Goal: Task Accomplishment & Management: Complete application form

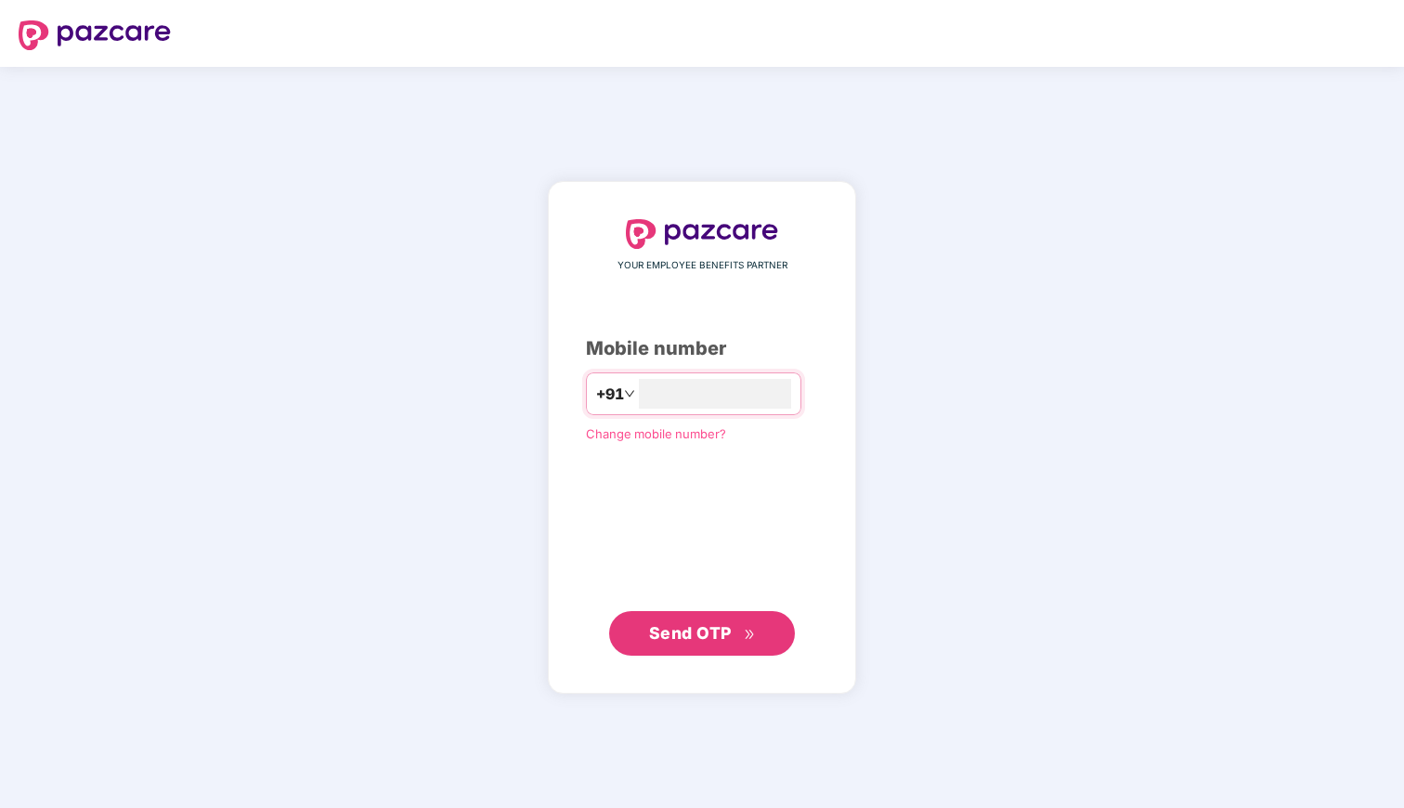
type input "**********"
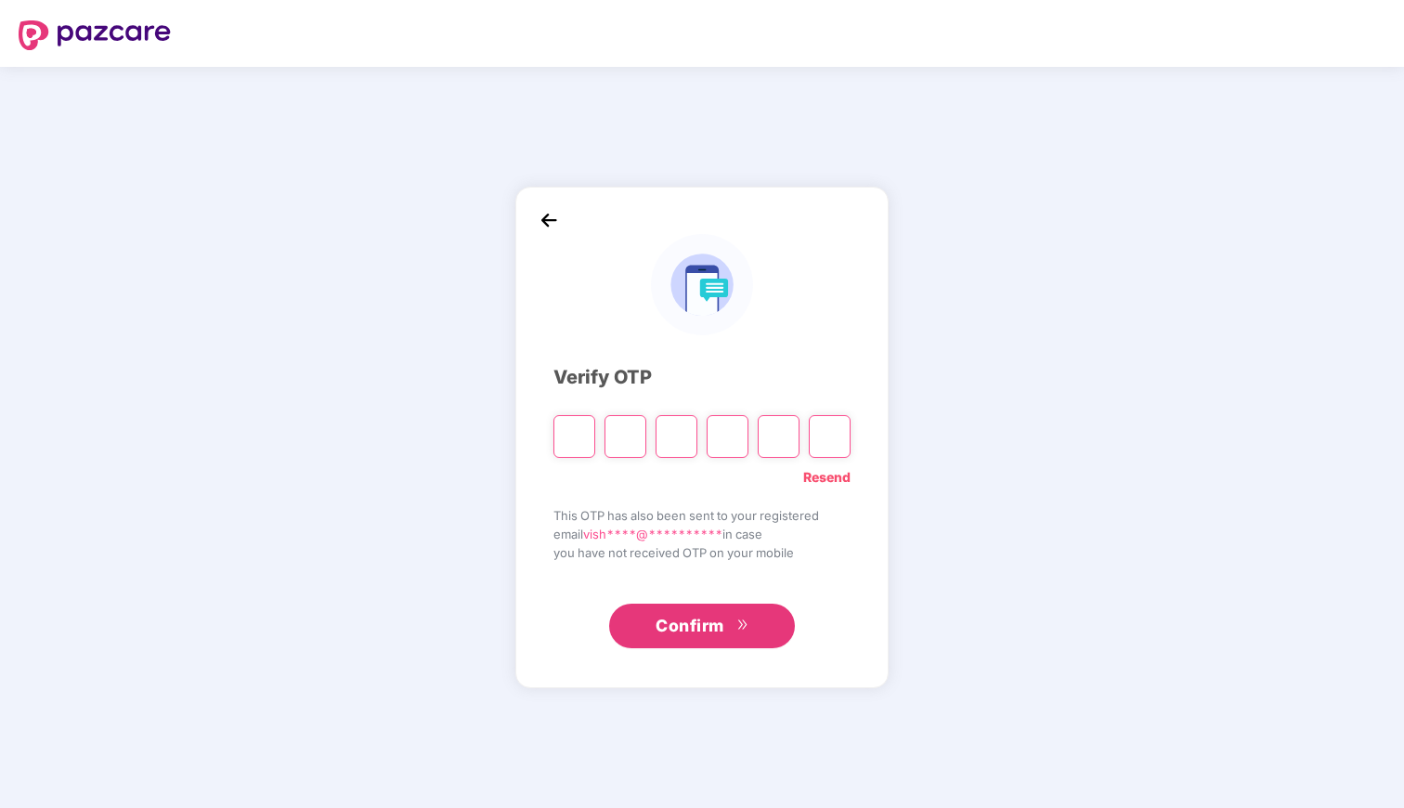
type input "*"
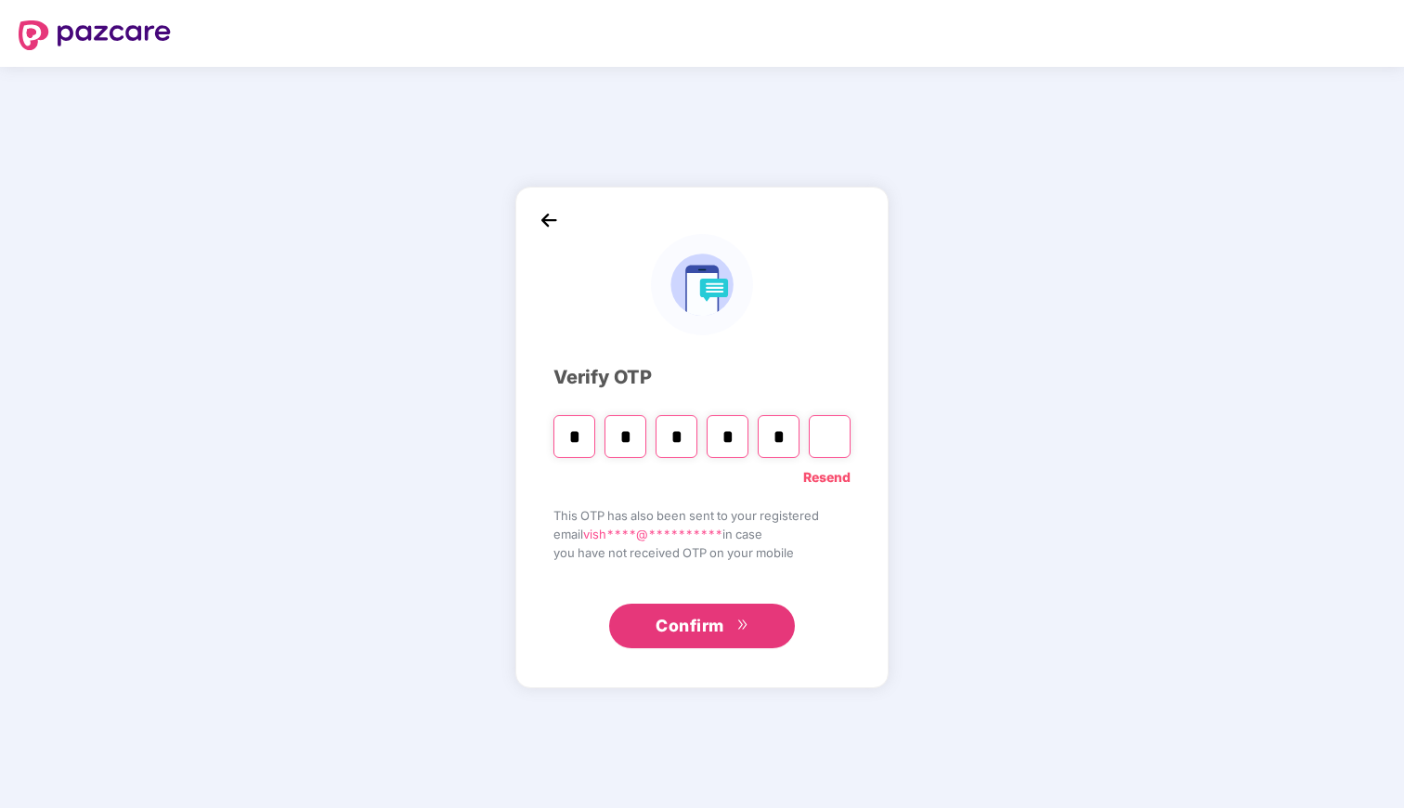
type input "*"
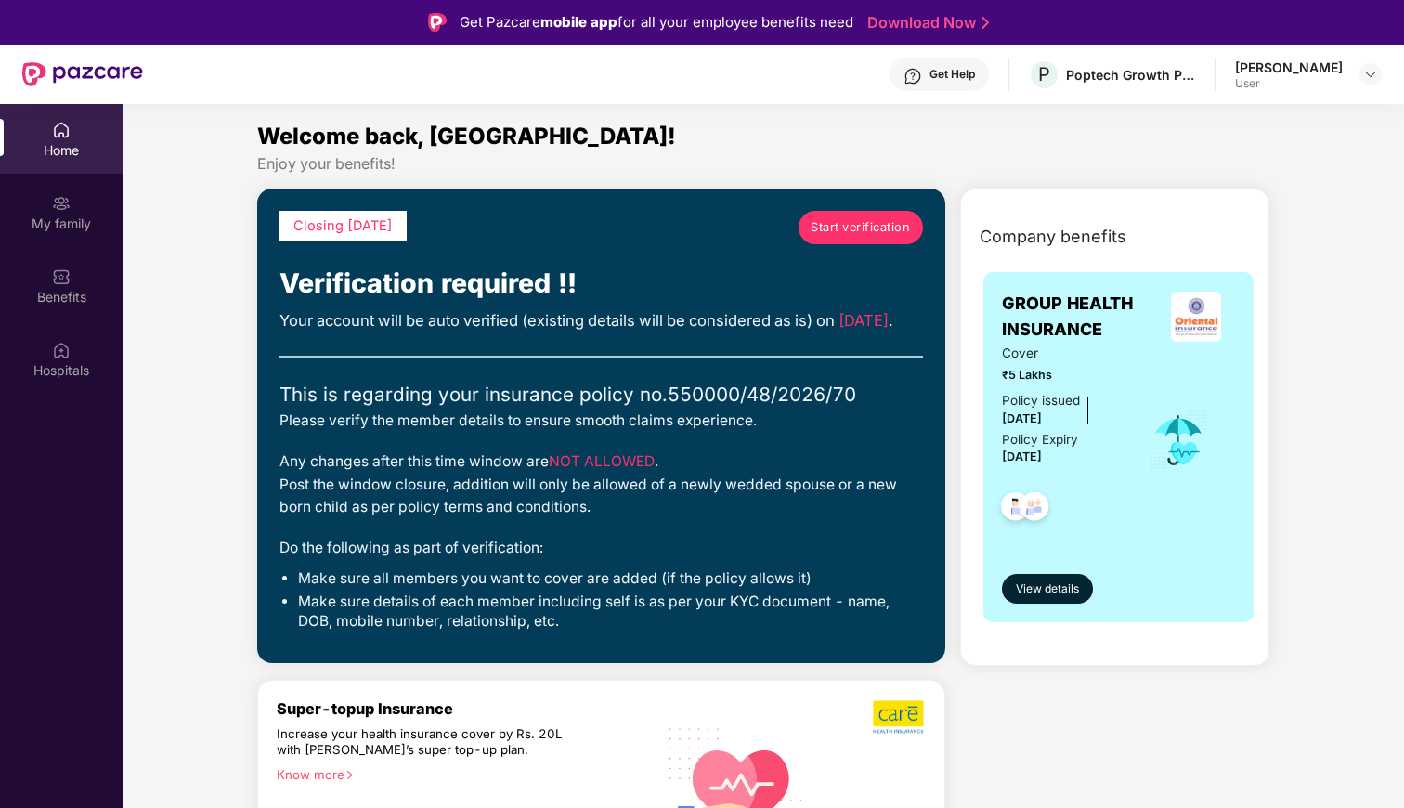
click at [853, 225] on span "Start verification" at bounding box center [859, 227] width 99 height 19
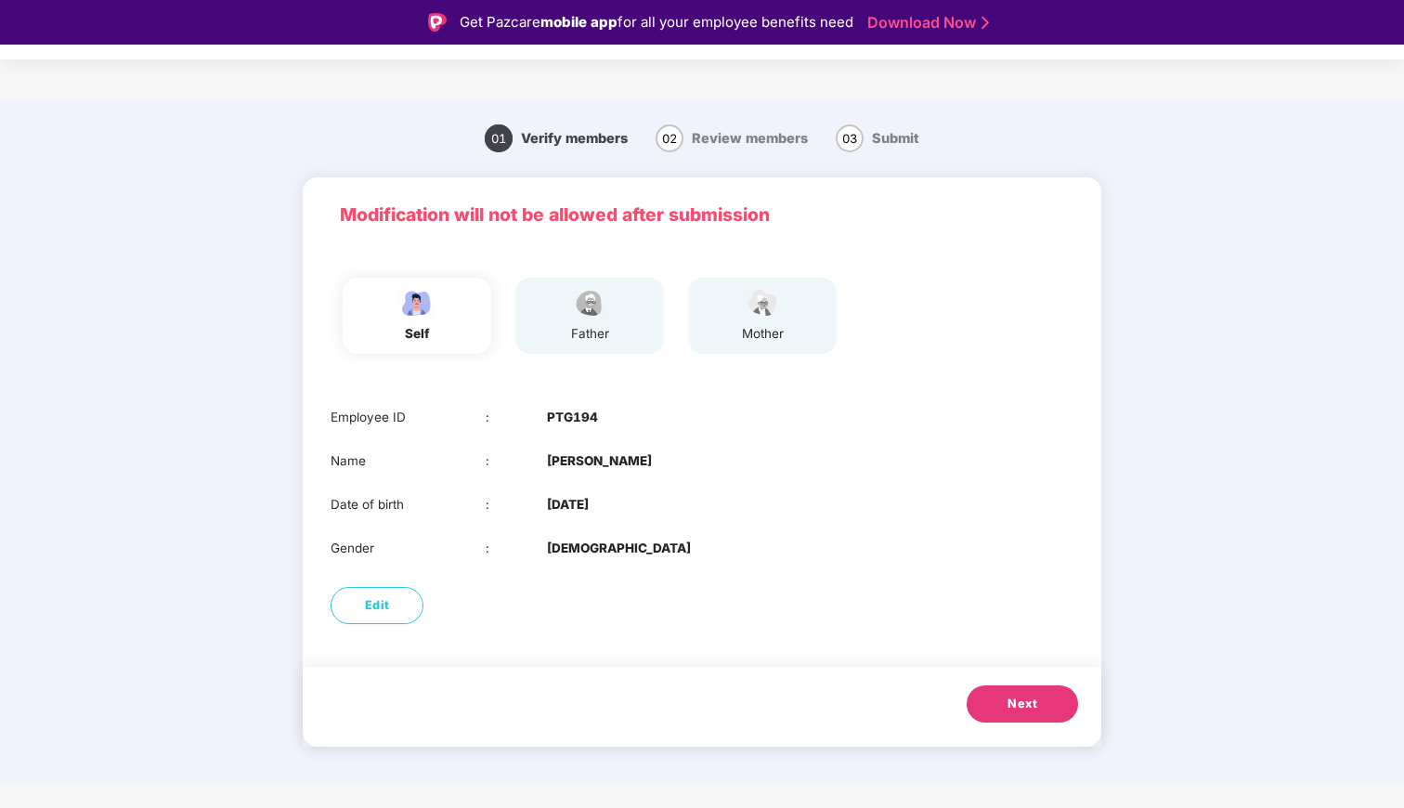
click at [984, 698] on button "Next" at bounding box center [1021, 703] width 111 height 37
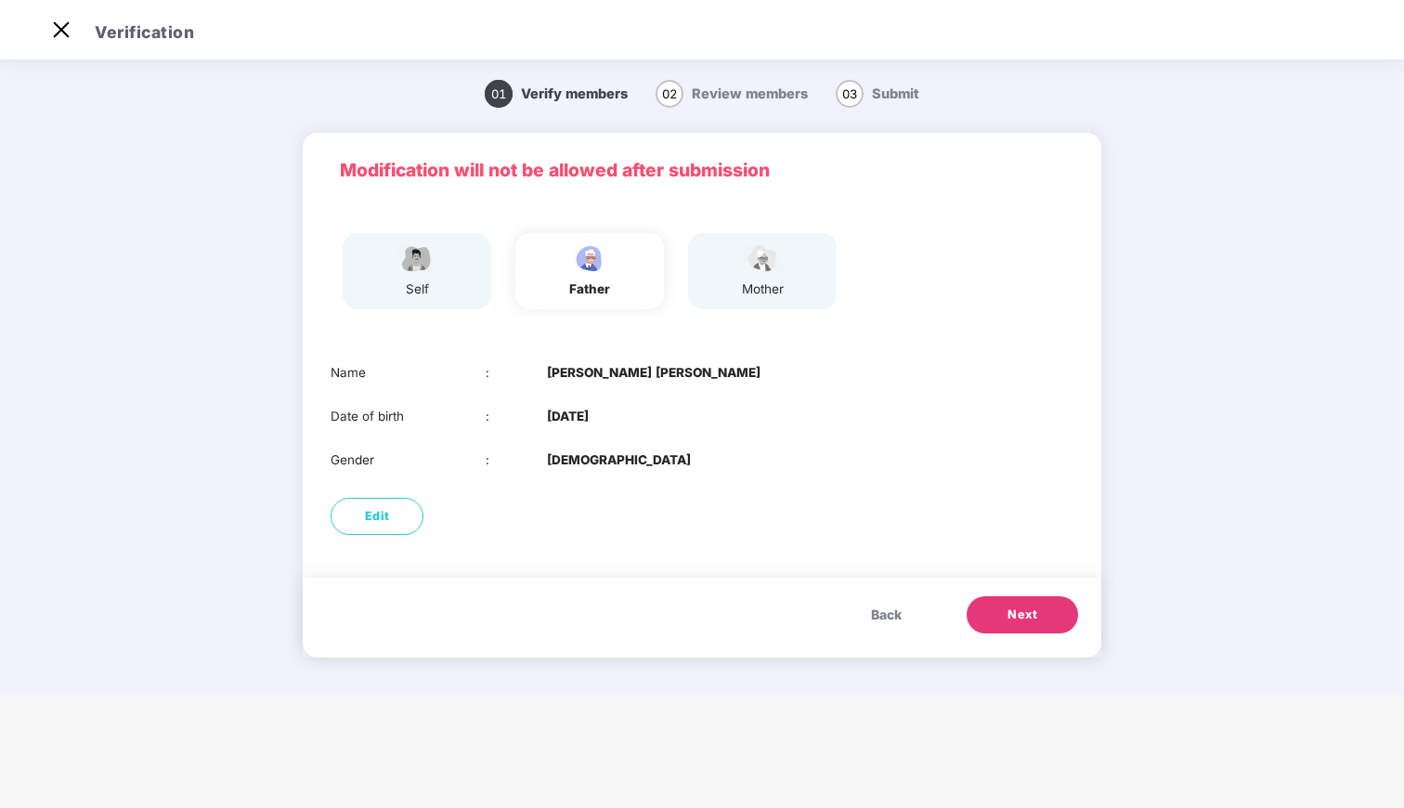
click at [1008, 160] on p "Modification will not be allowed after submission" at bounding box center [702, 170] width 724 height 28
click at [1021, 624] on span "Next" at bounding box center [1022, 614] width 30 height 19
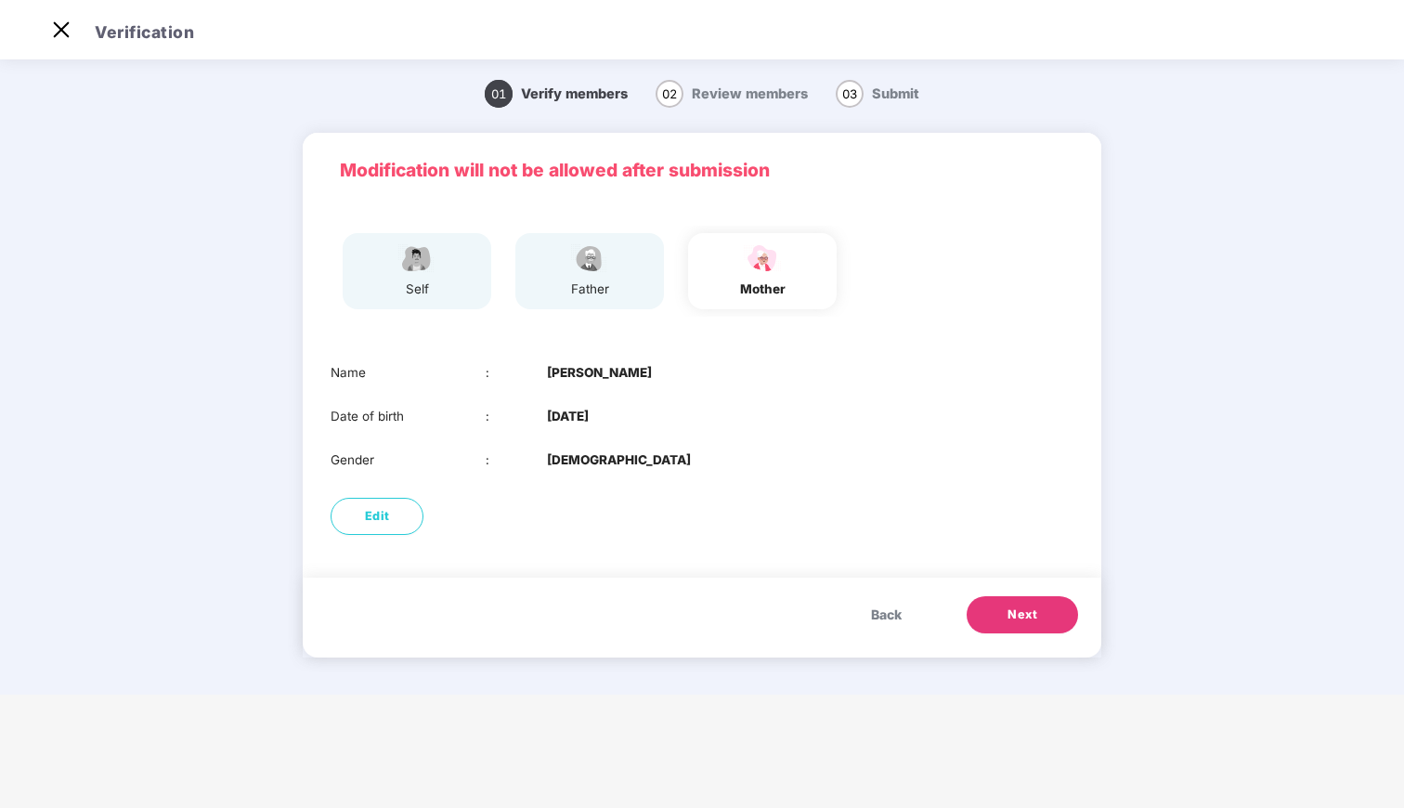
click at [1027, 605] on button "Next" at bounding box center [1021, 614] width 111 height 37
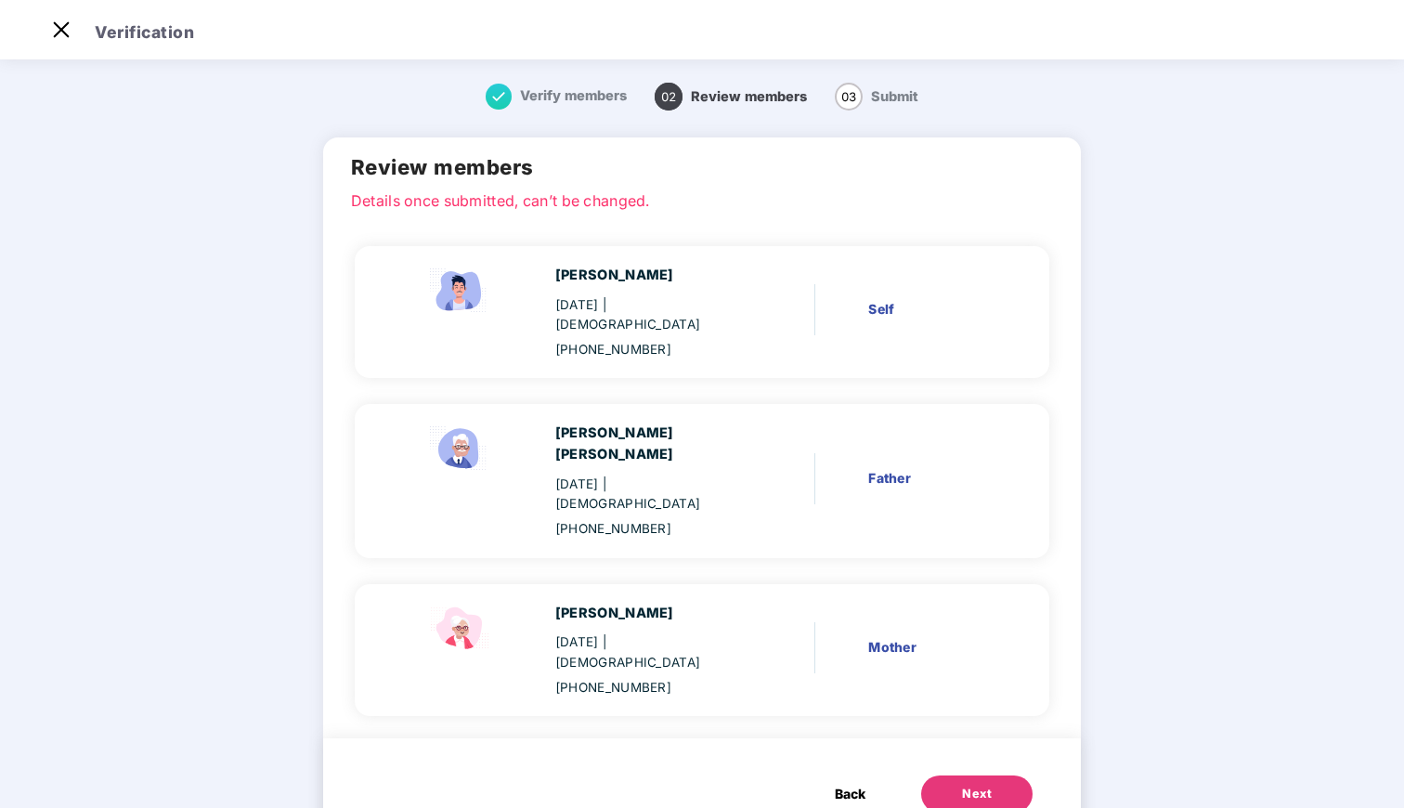
click at [969, 775] on button "Next" at bounding box center [976, 793] width 111 height 37
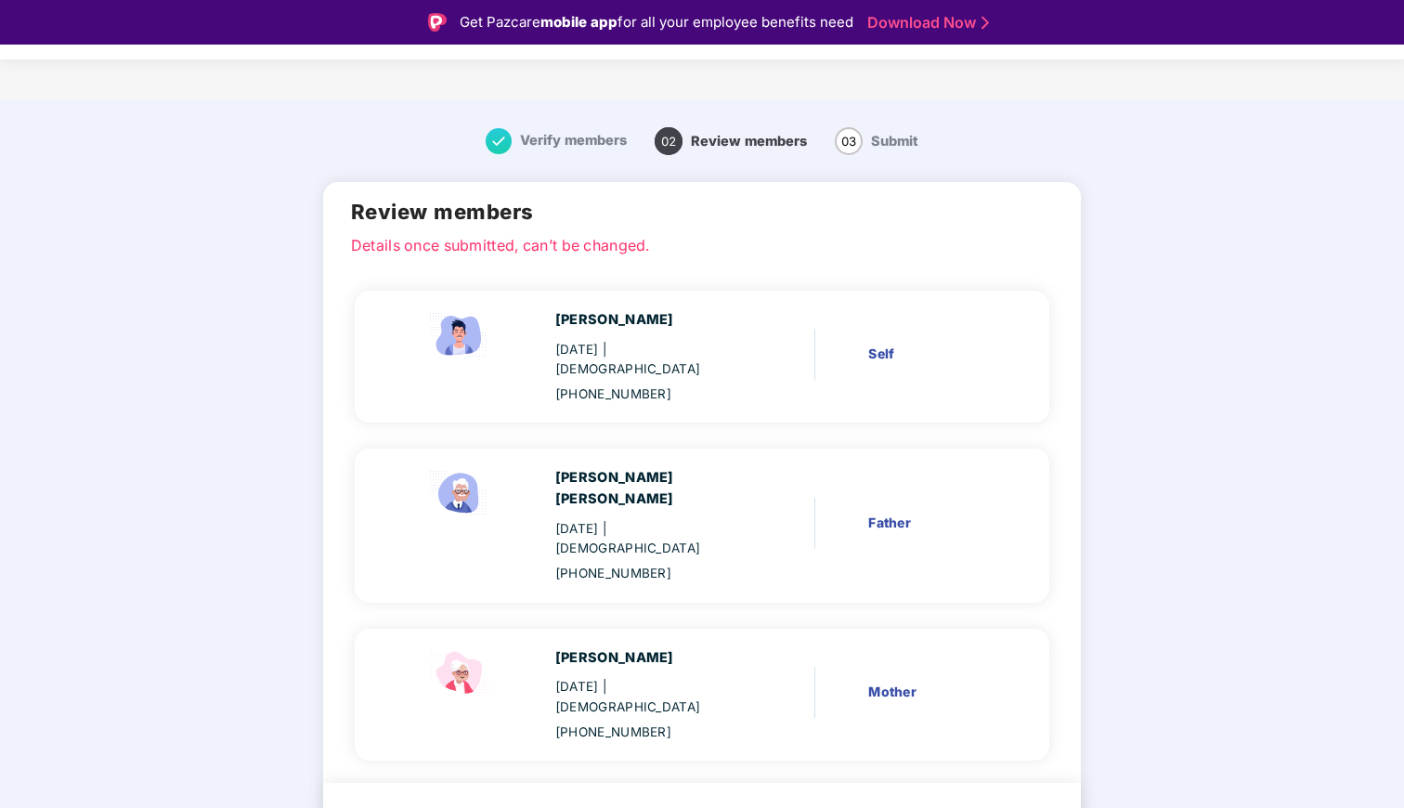
scroll to position [45, 0]
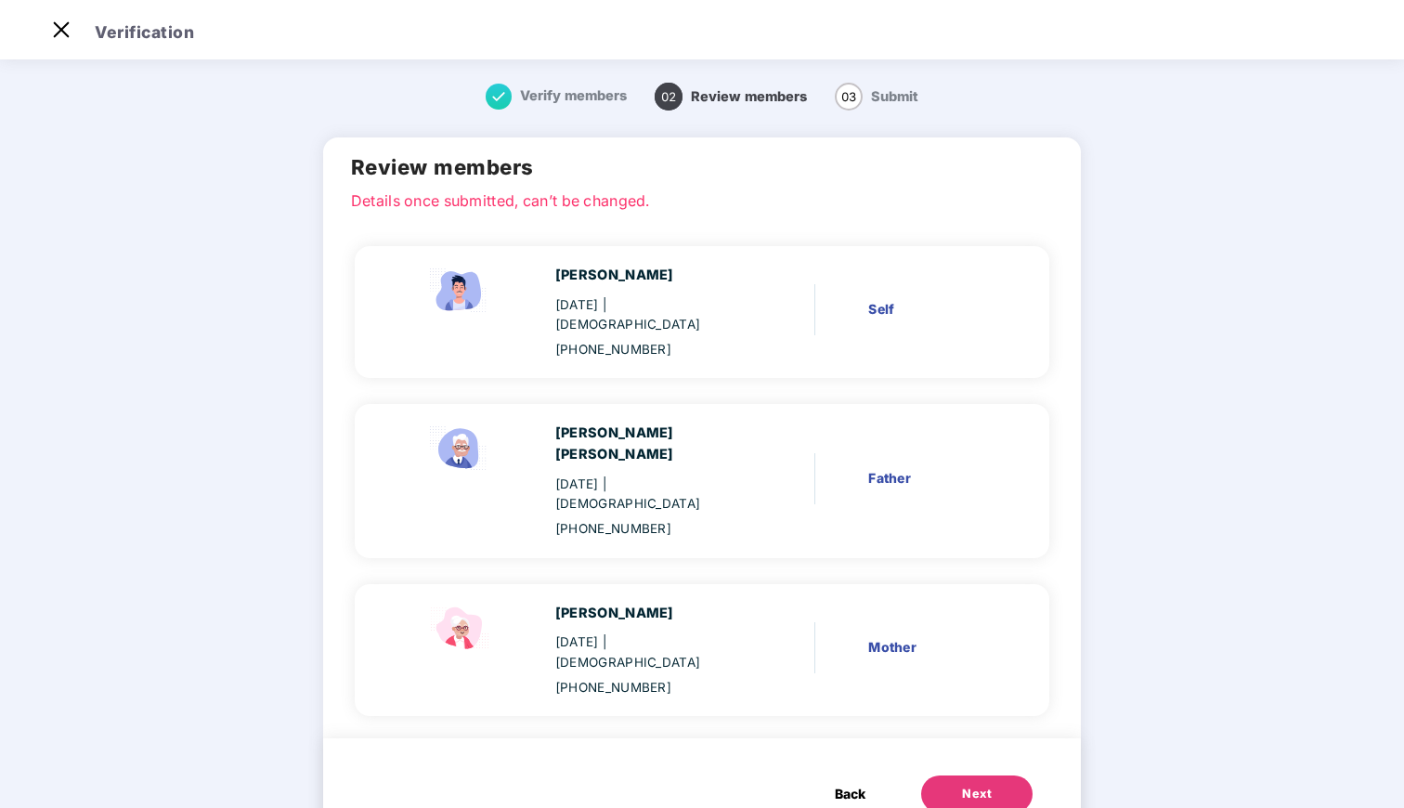
click at [863, 775] on button "Back" at bounding box center [850, 793] width 68 height 37
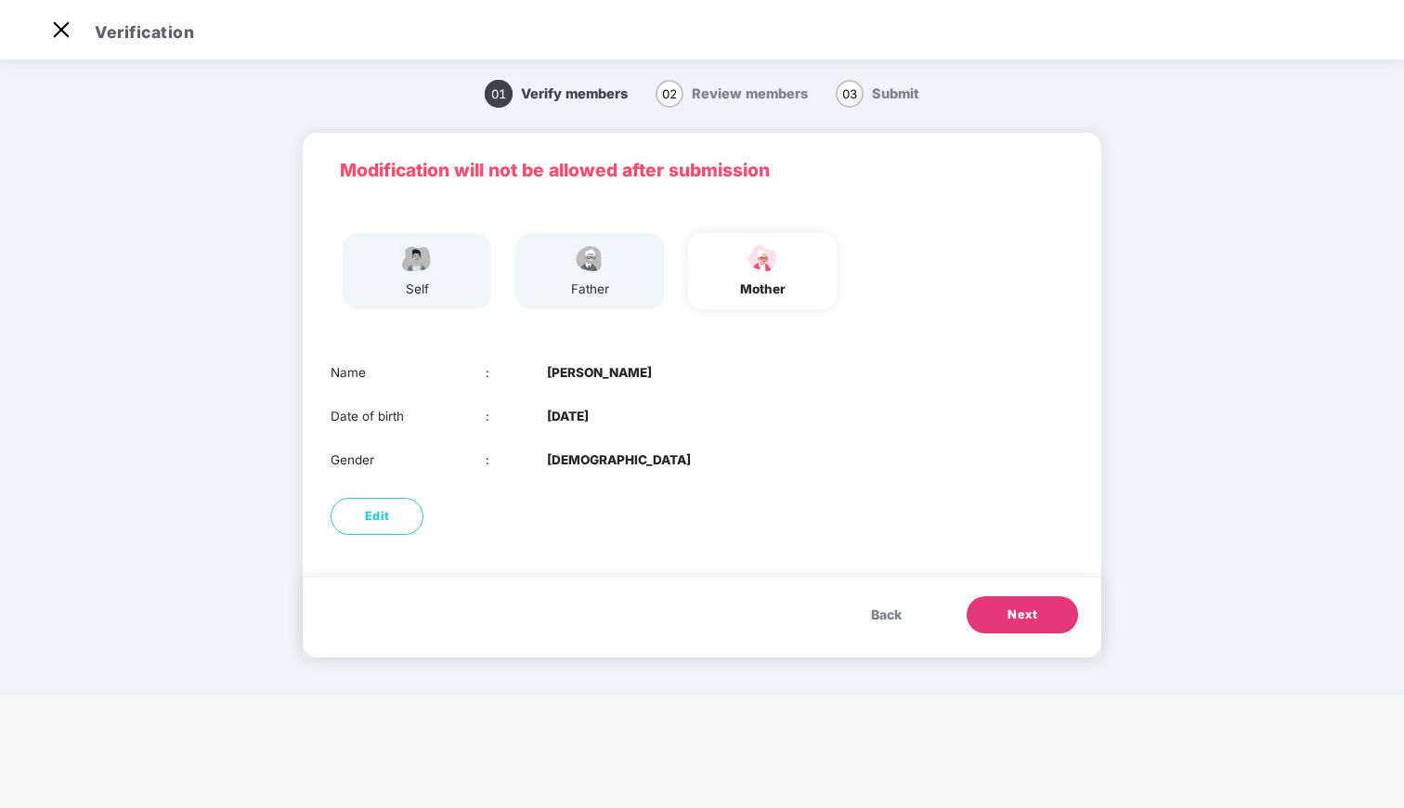
click at [978, 615] on button "Next" at bounding box center [1021, 614] width 111 height 37
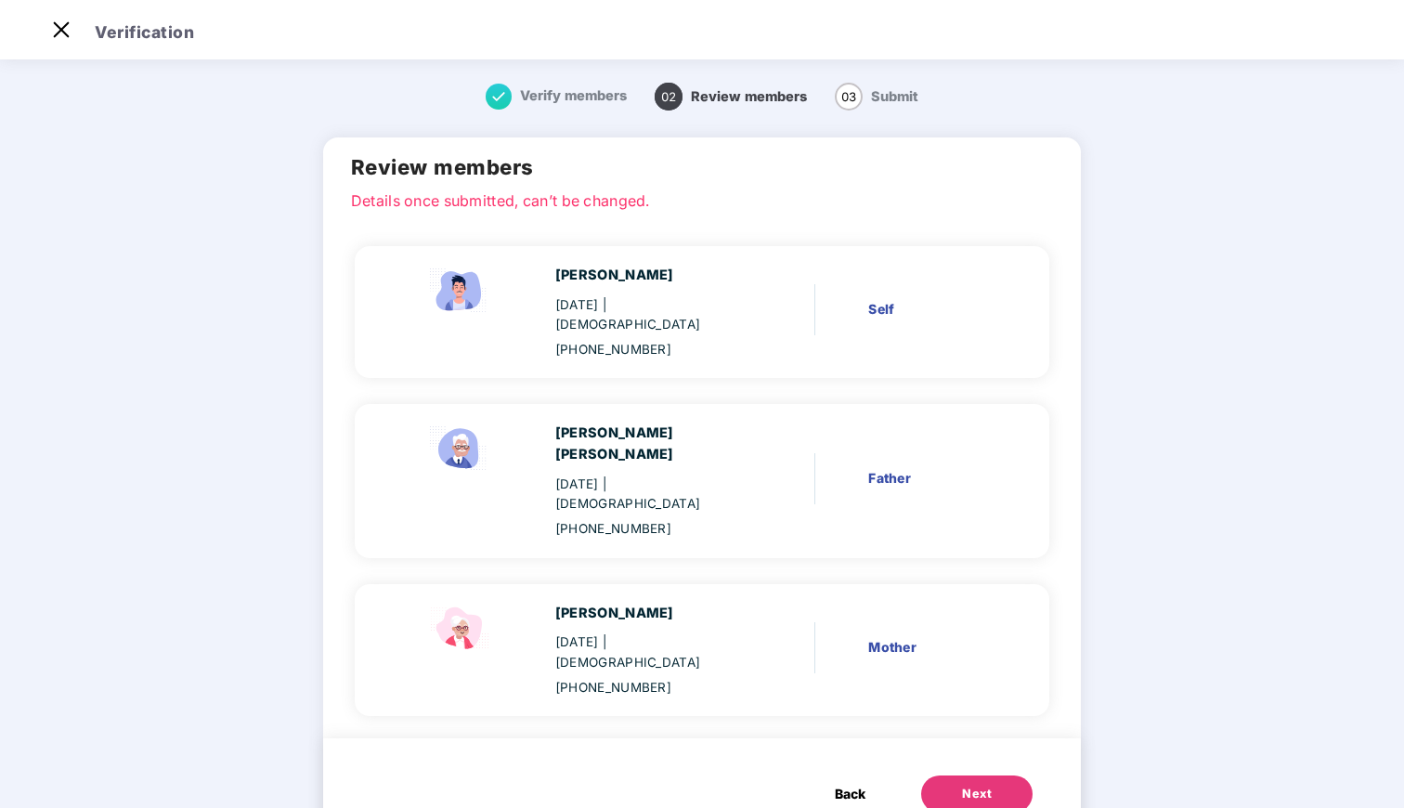
click at [835, 783] on span "Back" at bounding box center [850, 793] width 31 height 20
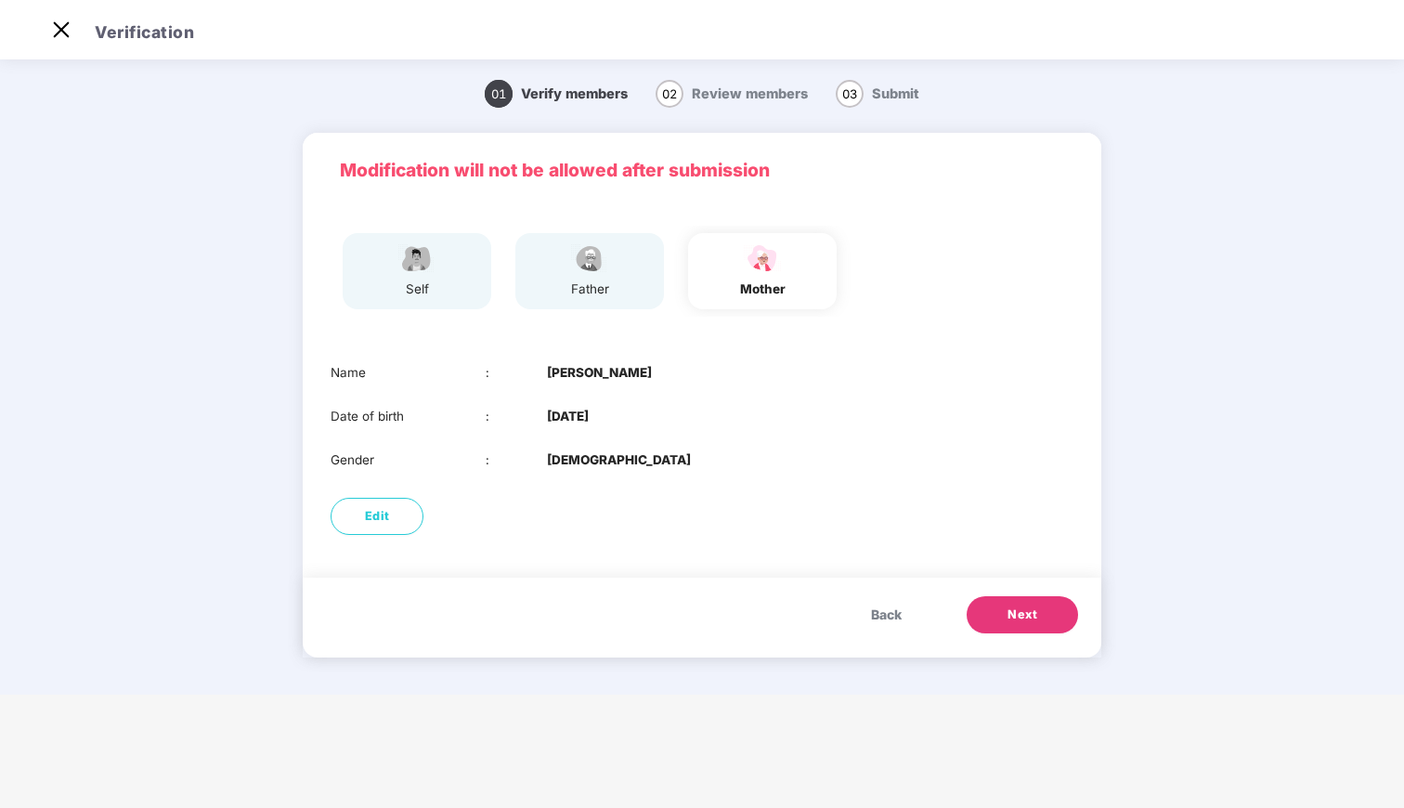
click at [874, 634] on div "Back Next" at bounding box center [702, 617] width 798 height 80
click at [381, 505] on button "Edit" at bounding box center [376, 516] width 93 height 37
select select "******"
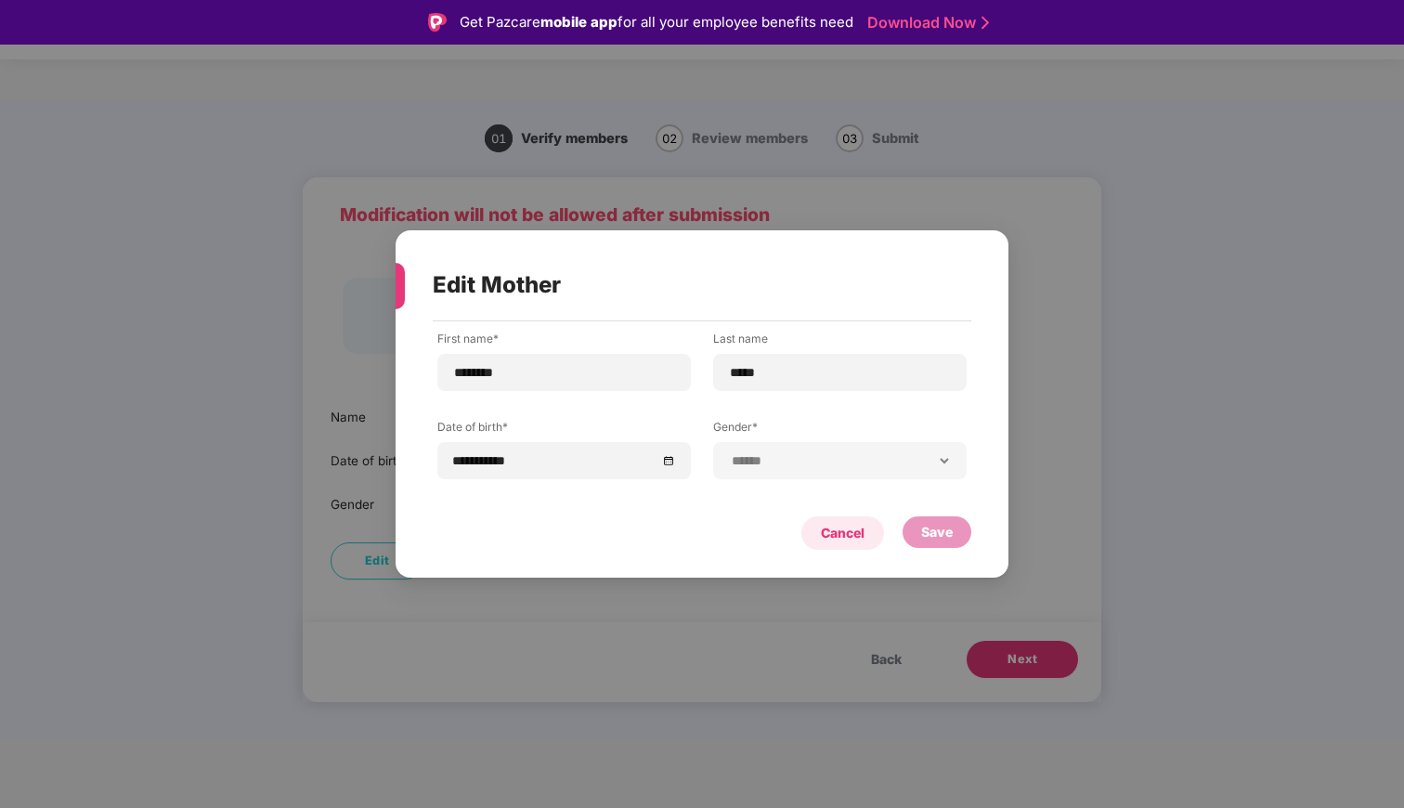
click at [856, 524] on div "Cancel" at bounding box center [843, 533] width 44 height 20
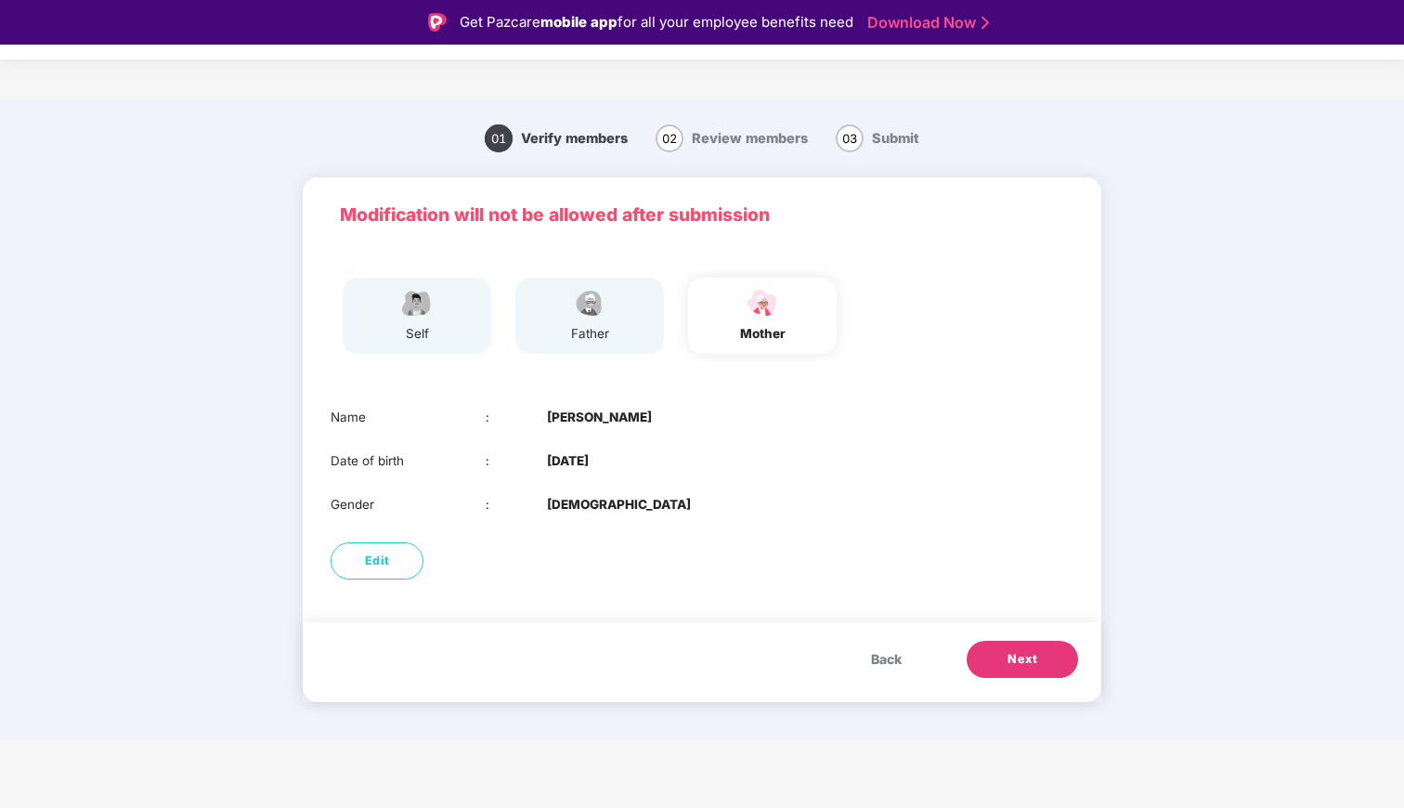
click at [1036, 675] on button "Next" at bounding box center [1021, 659] width 111 height 37
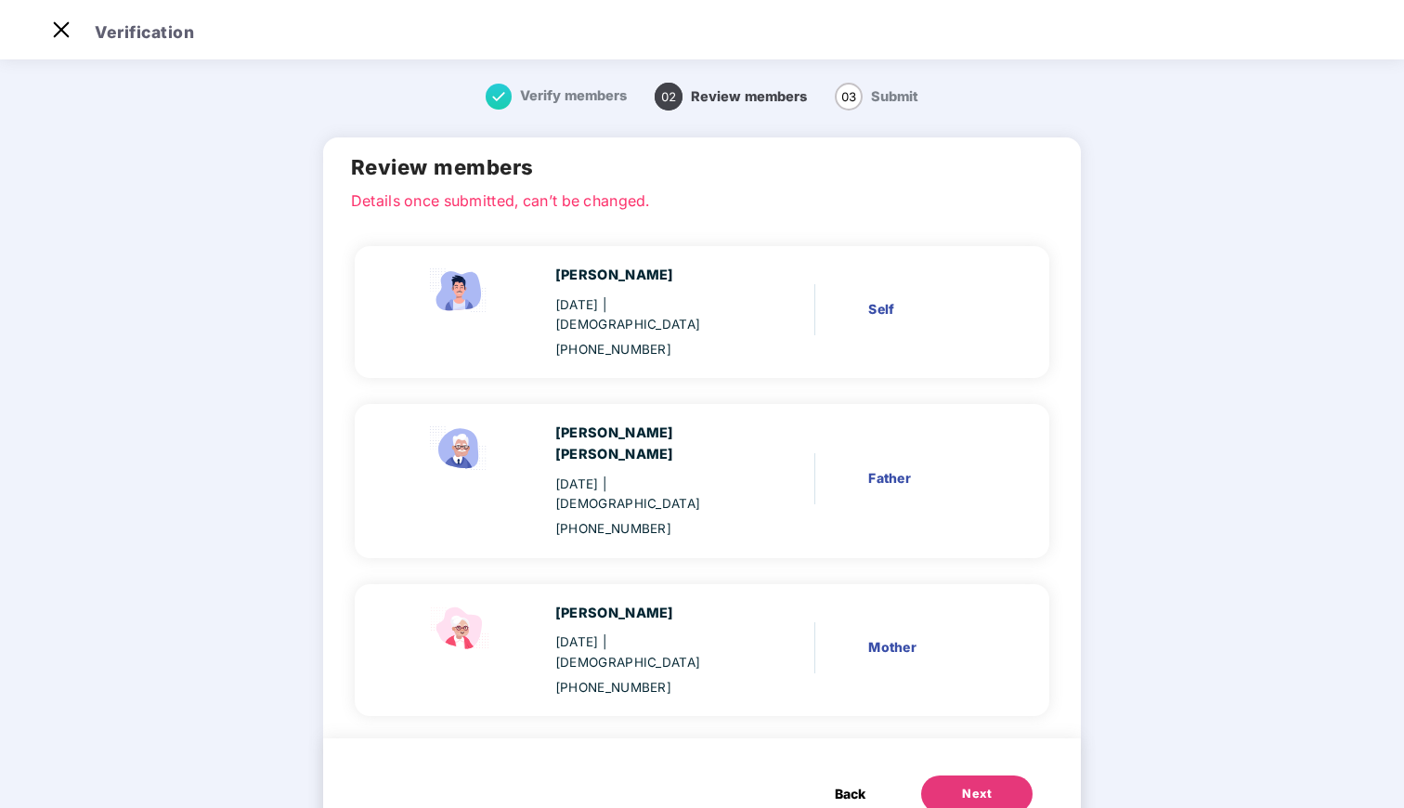
click at [962, 784] on div "Next" at bounding box center [977, 793] width 30 height 19
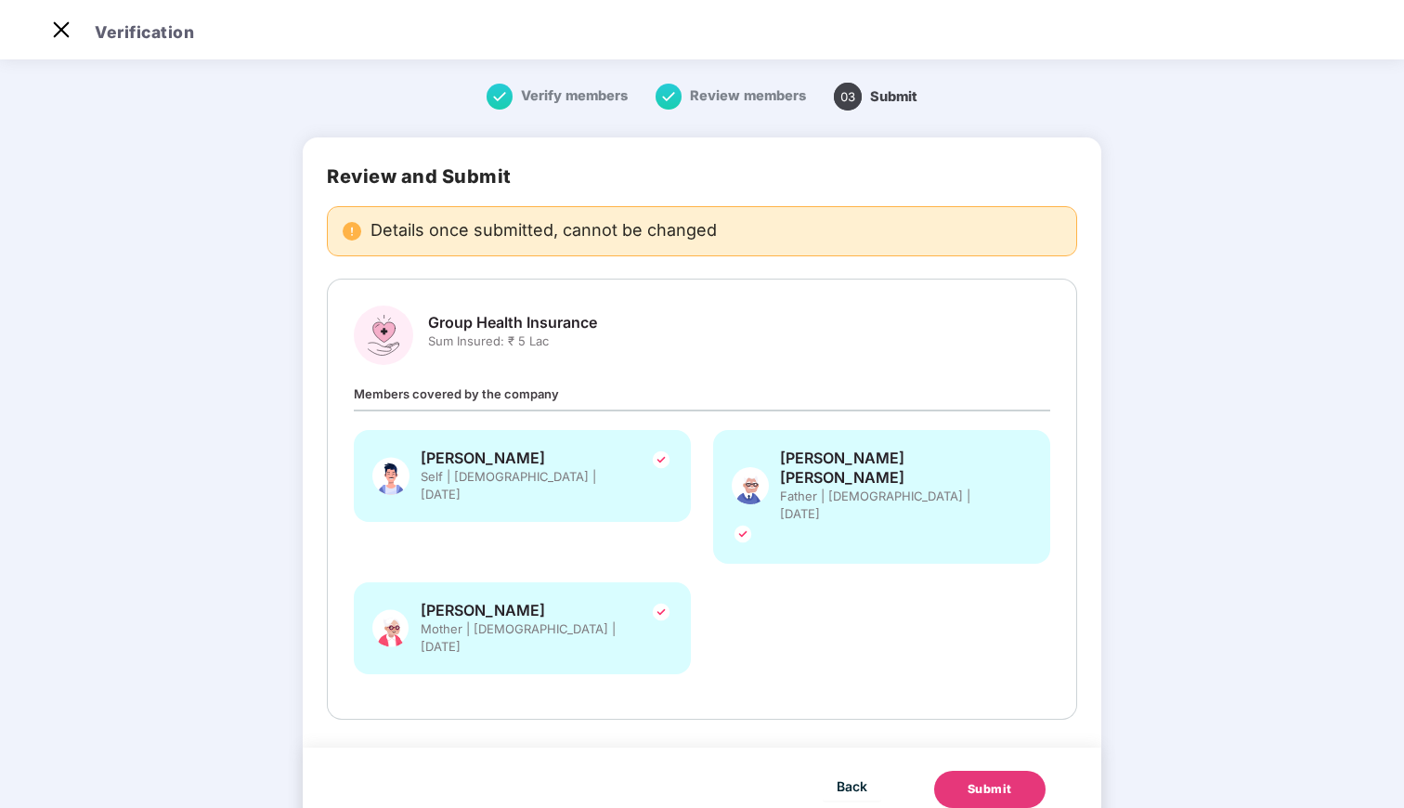
click at [996, 780] on div "Submit" at bounding box center [989, 789] width 45 height 19
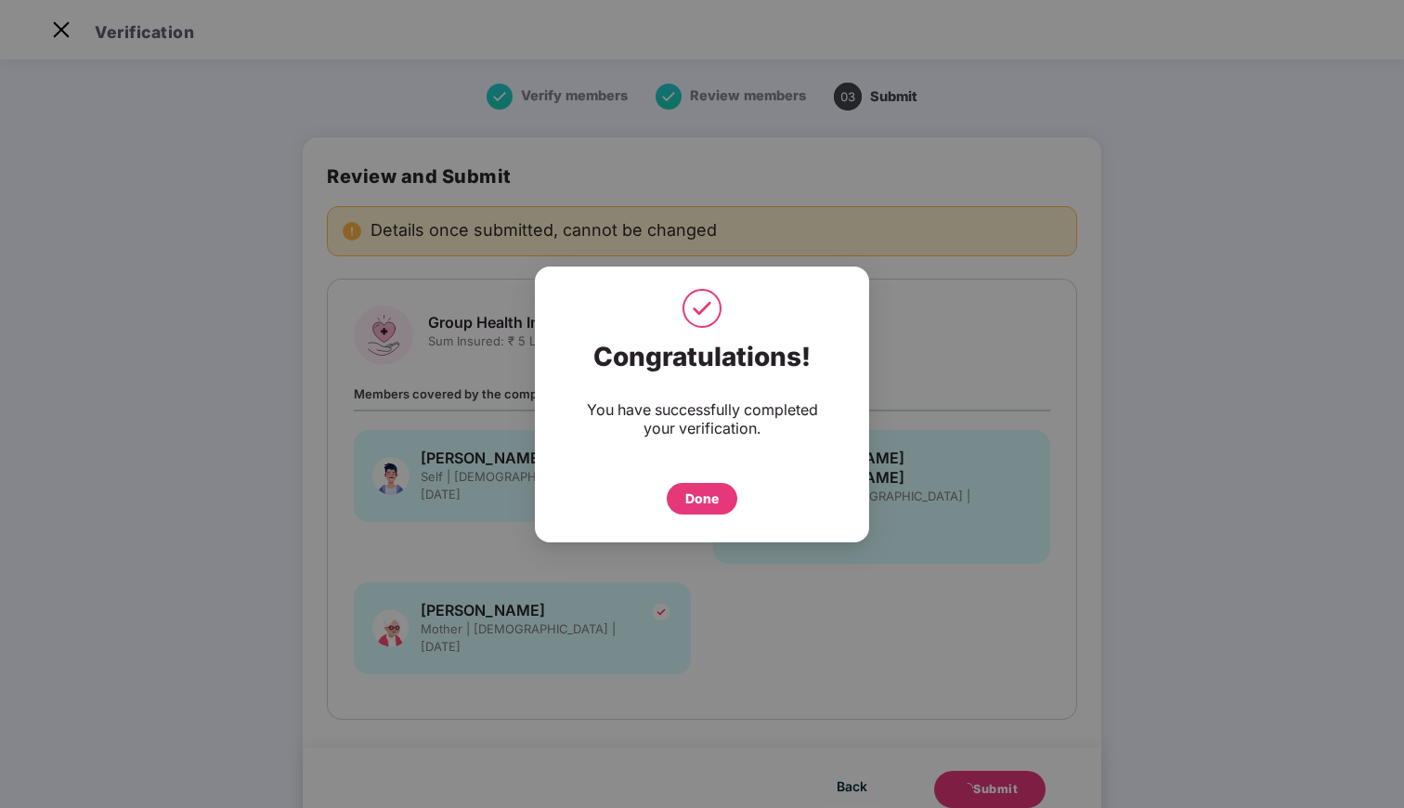
click at [692, 485] on div "Done" at bounding box center [701, 499] width 71 height 32
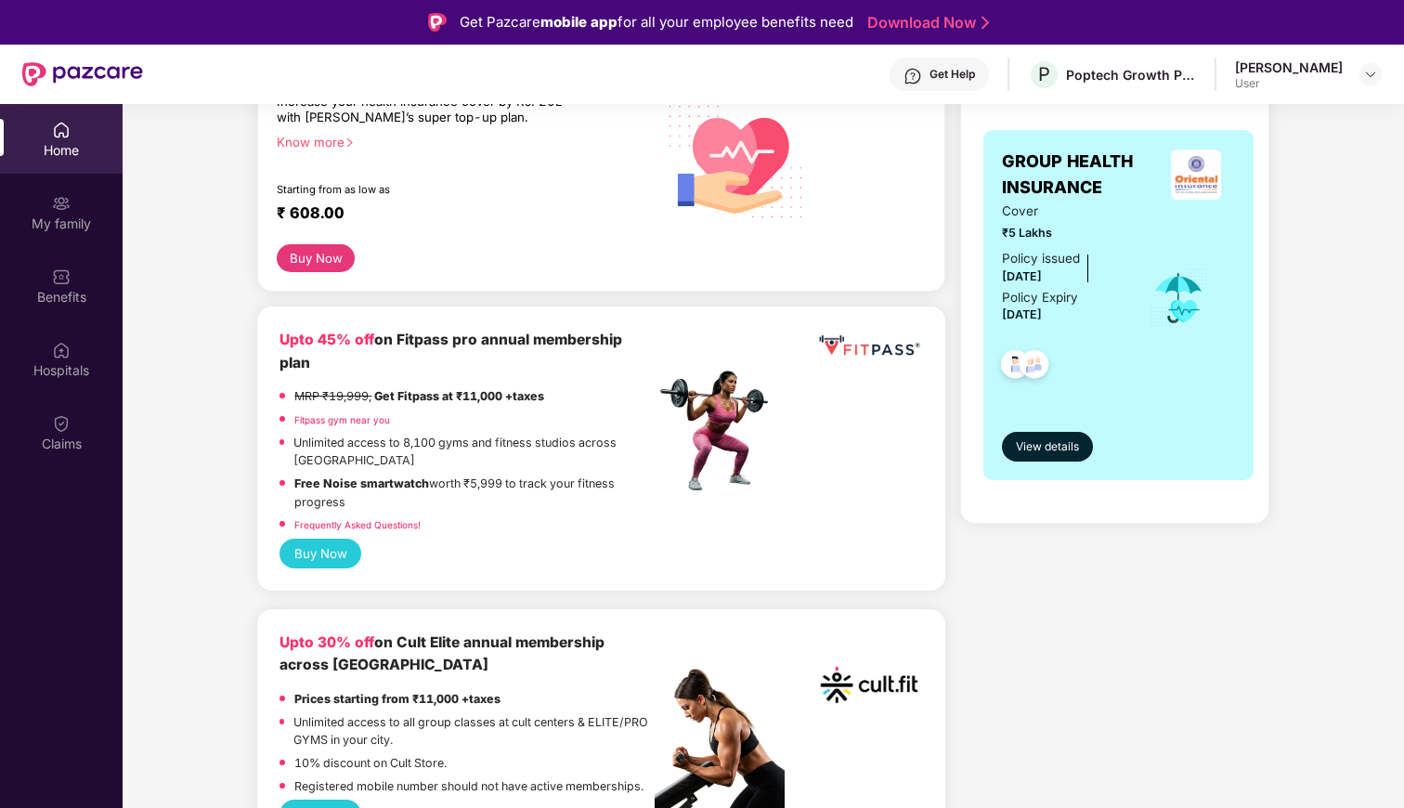
scroll to position [257, 0]
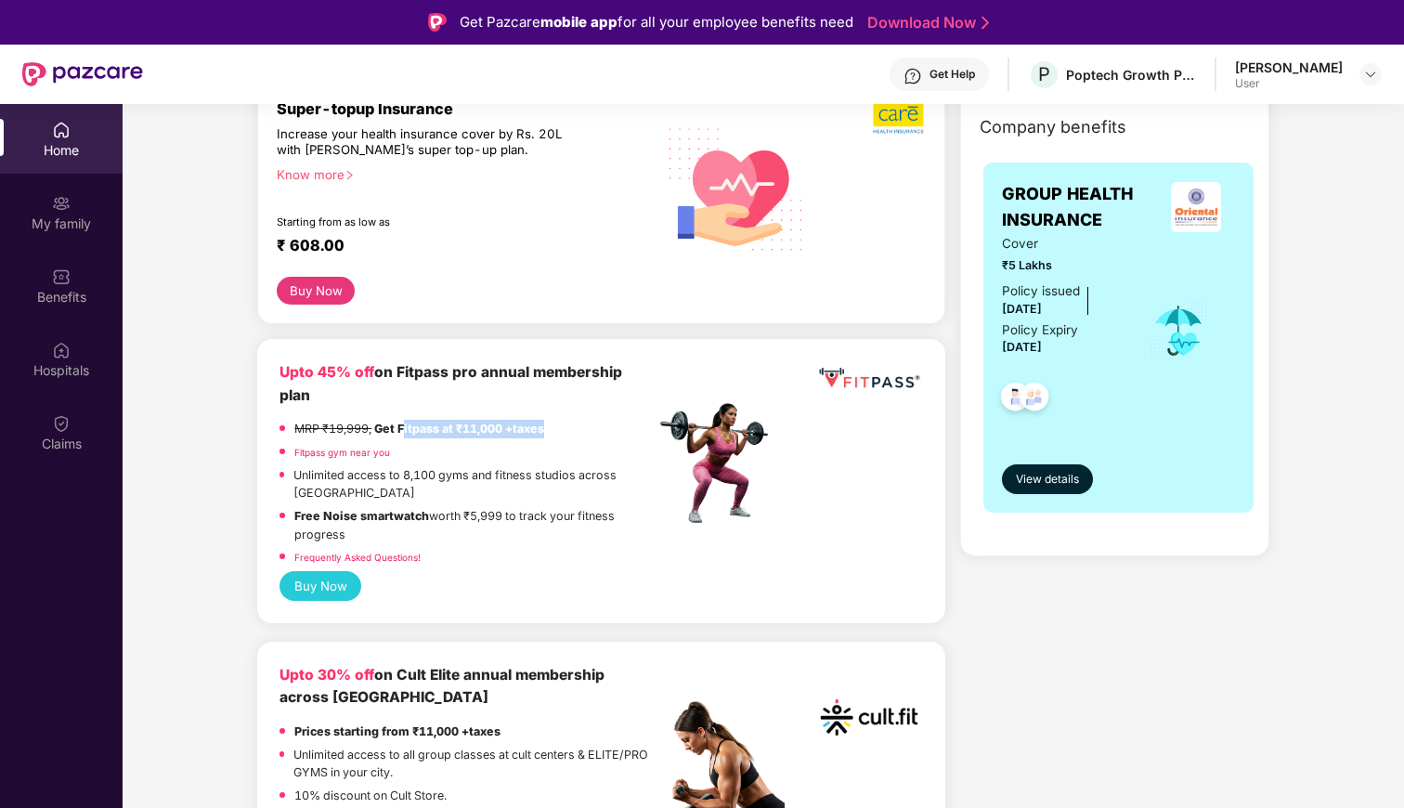
drag, startPoint x: 404, startPoint y: 431, endPoint x: 615, endPoint y: 433, distance: 211.7
click at [615, 433] on div "MRP ₹19,999, Get Fitpass at ₹11,000 +taxes" at bounding box center [466, 431] width 375 height 23
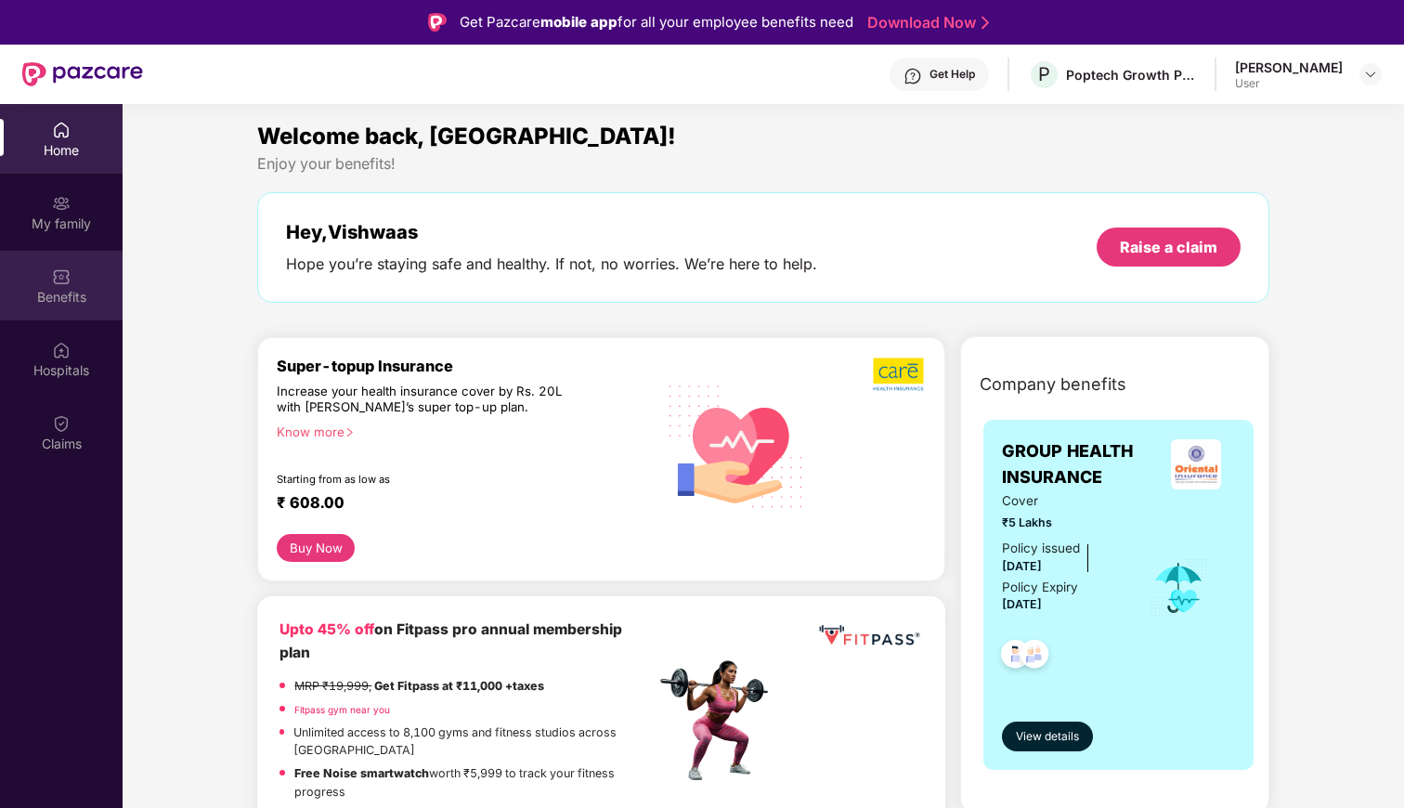
click at [64, 281] on img at bounding box center [61, 276] width 19 height 19
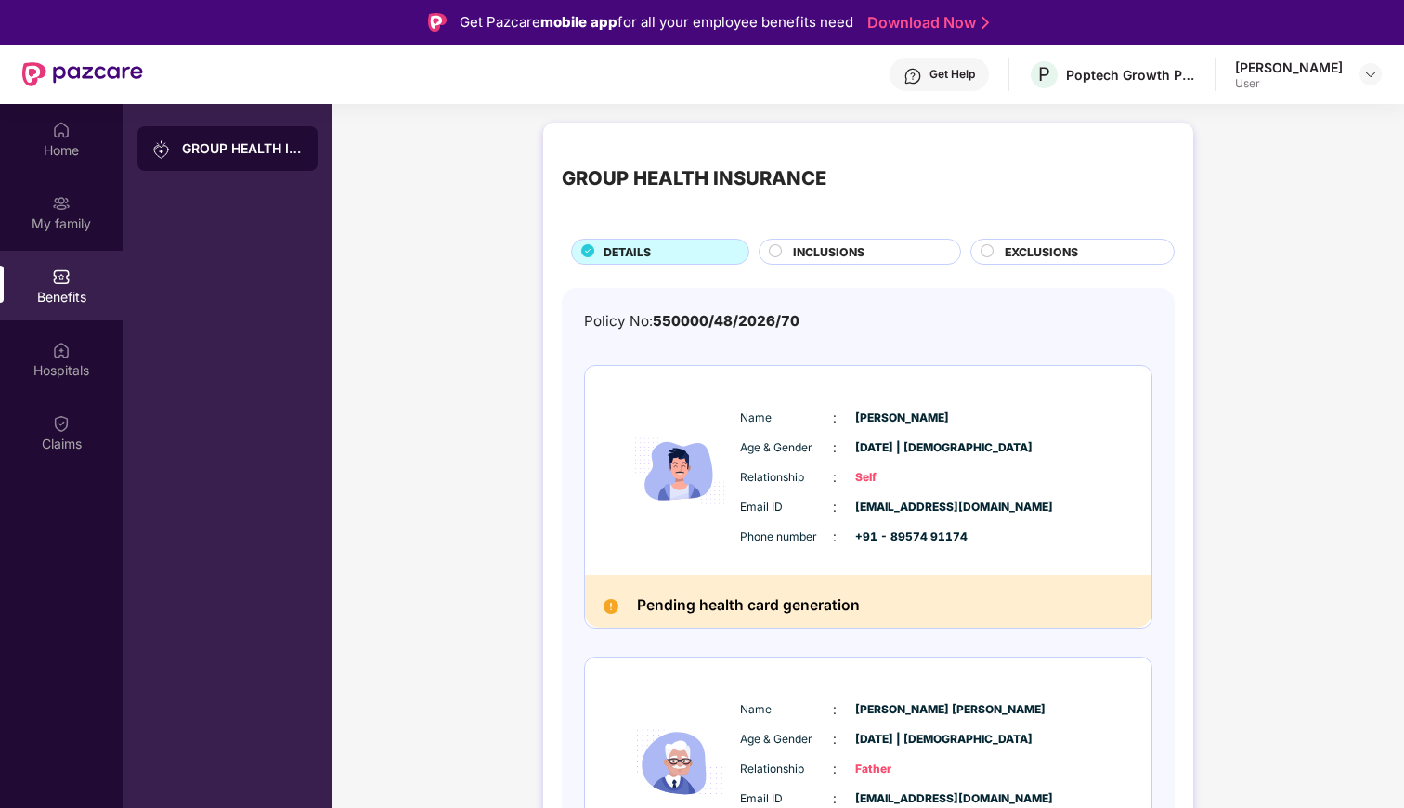
click at [824, 245] on span "INCLUSIONS" at bounding box center [828, 252] width 71 height 18
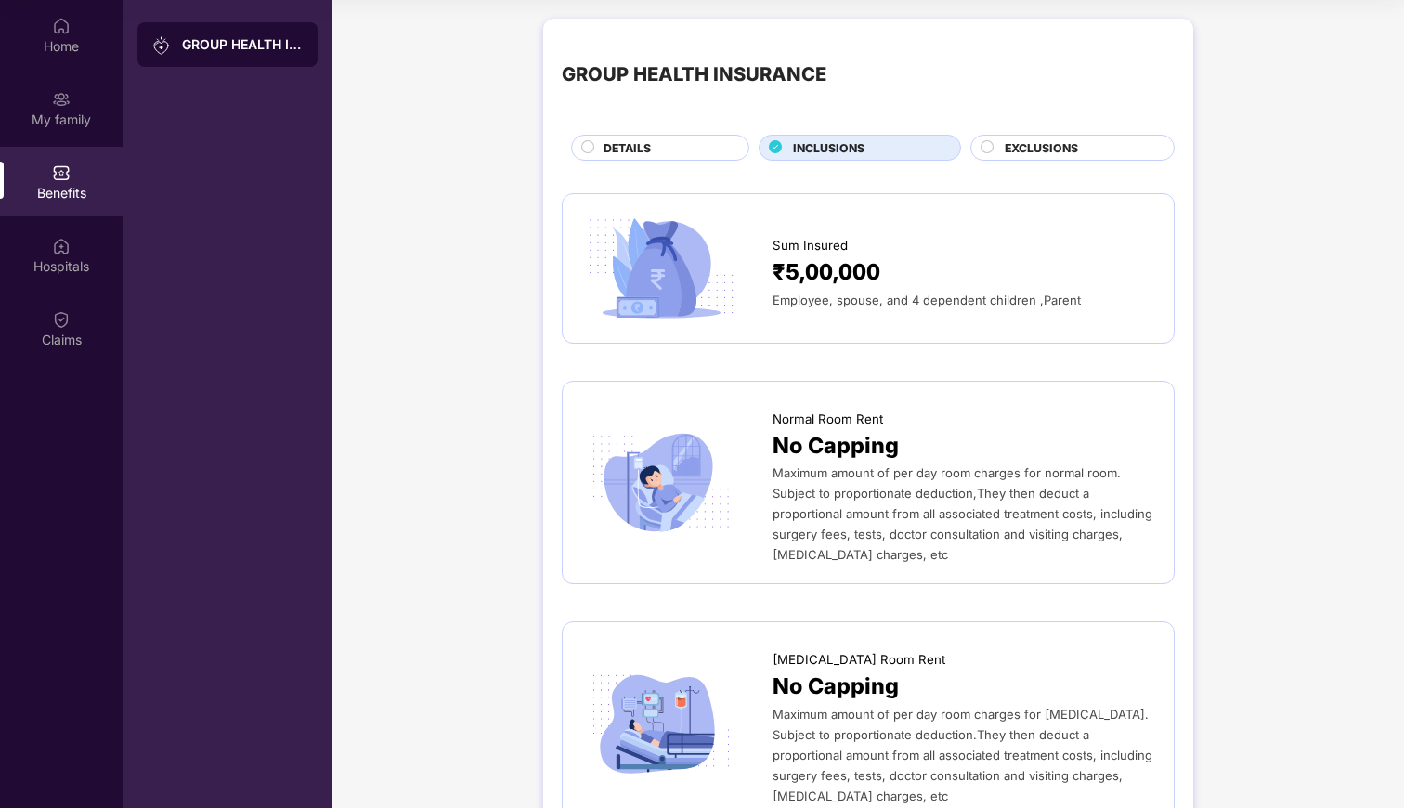
click at [1007, 148] on span "EXCLUSIONS" at bounding box center [1040, 148] width 73 height 18
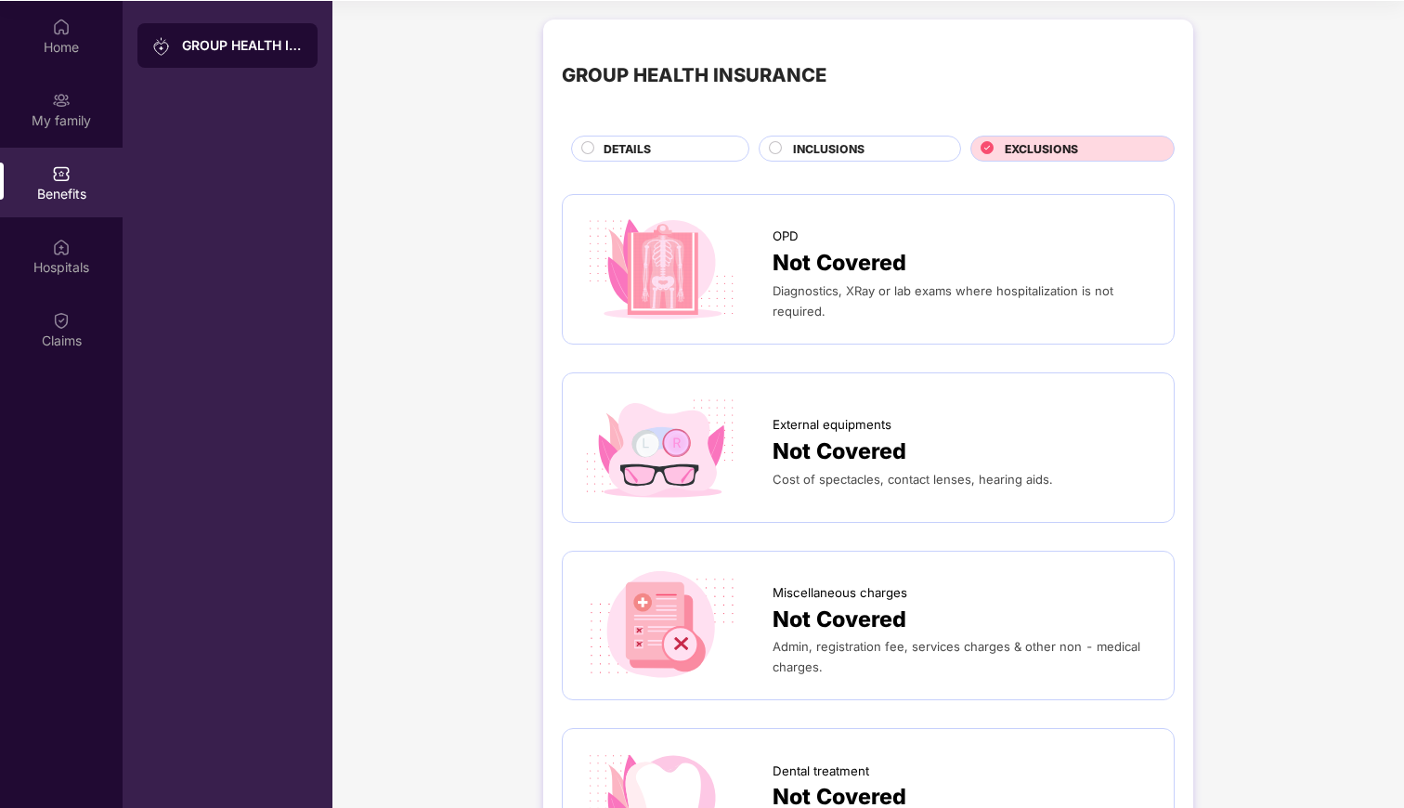
click at [658, 157] on div "DETAILS" at bounding box center [666, 150] width 145 height 20
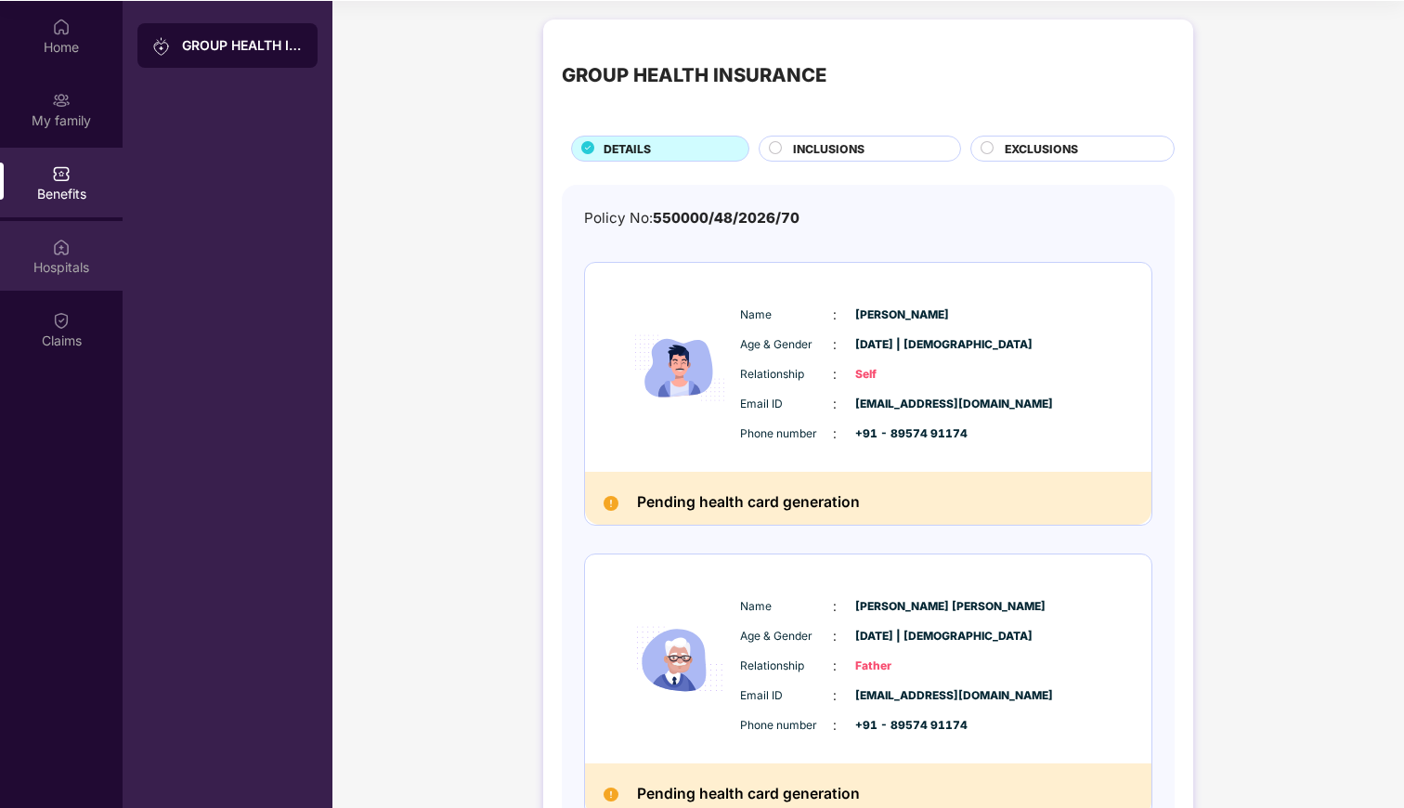
click at [94, 248] on div "Hospitals" at bounding box center [61, 256] width 123 height 70
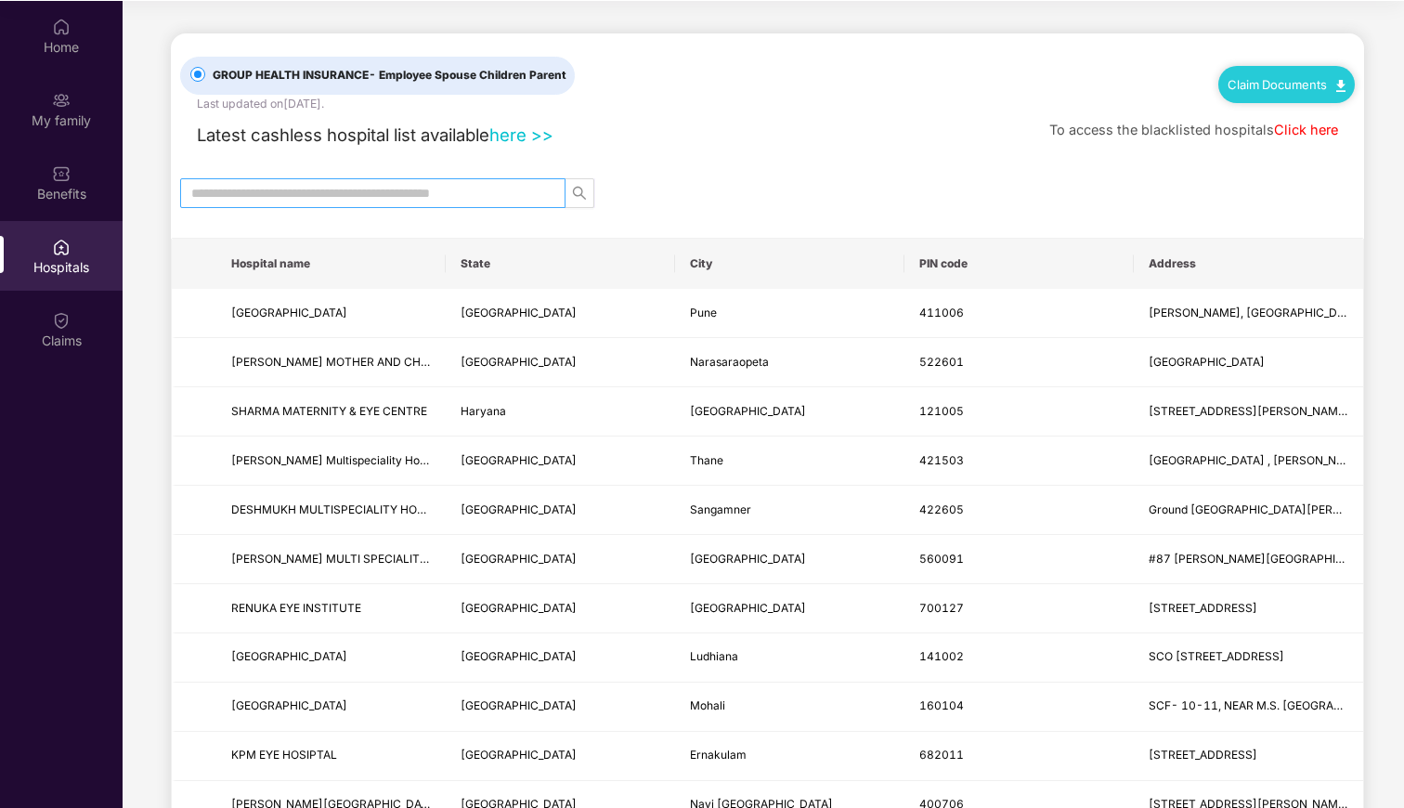
click at [240, 200] on input "text" at bounding box center [365, 193] width 348 height 20
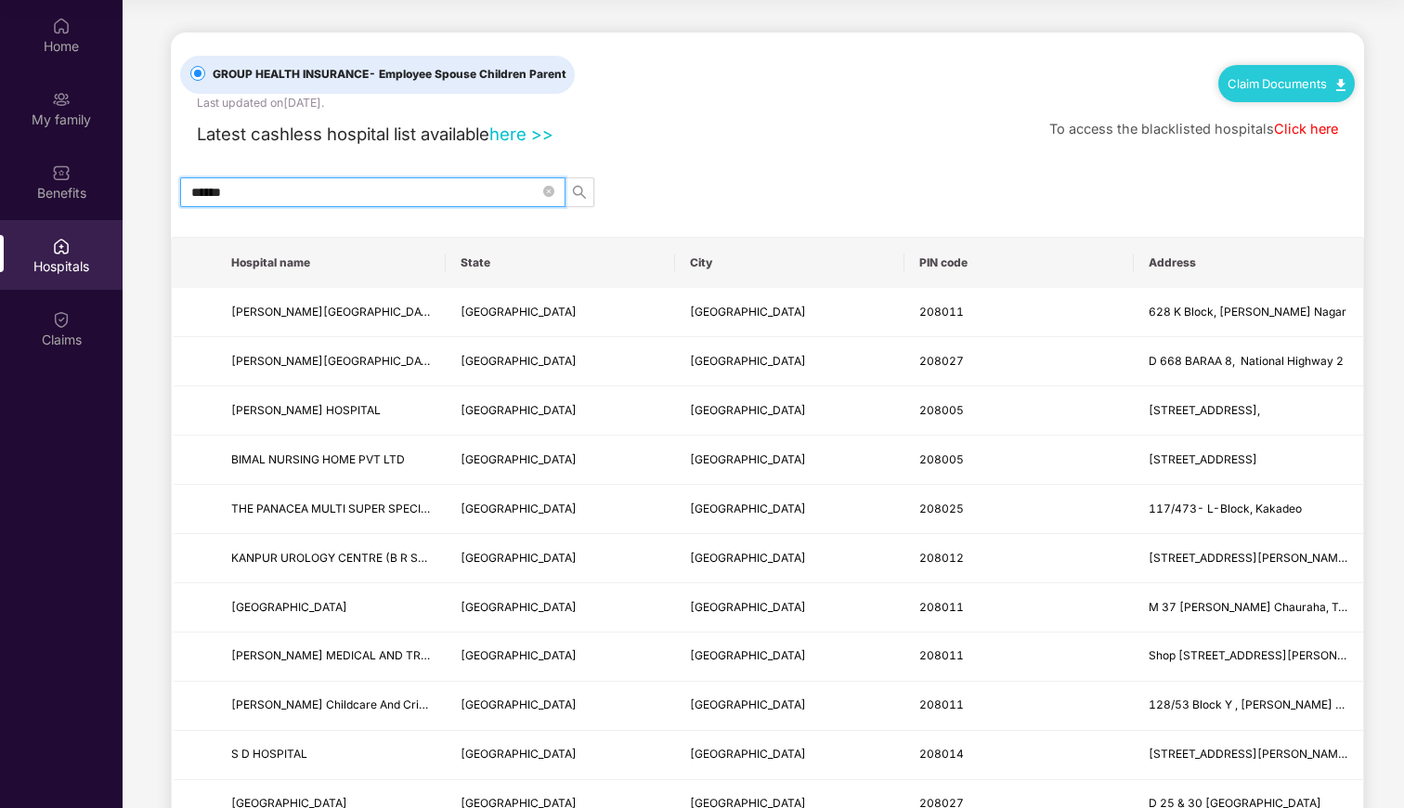
click at [242, 201] on input "******" at bounding box center [365, 192] width 348 height 20
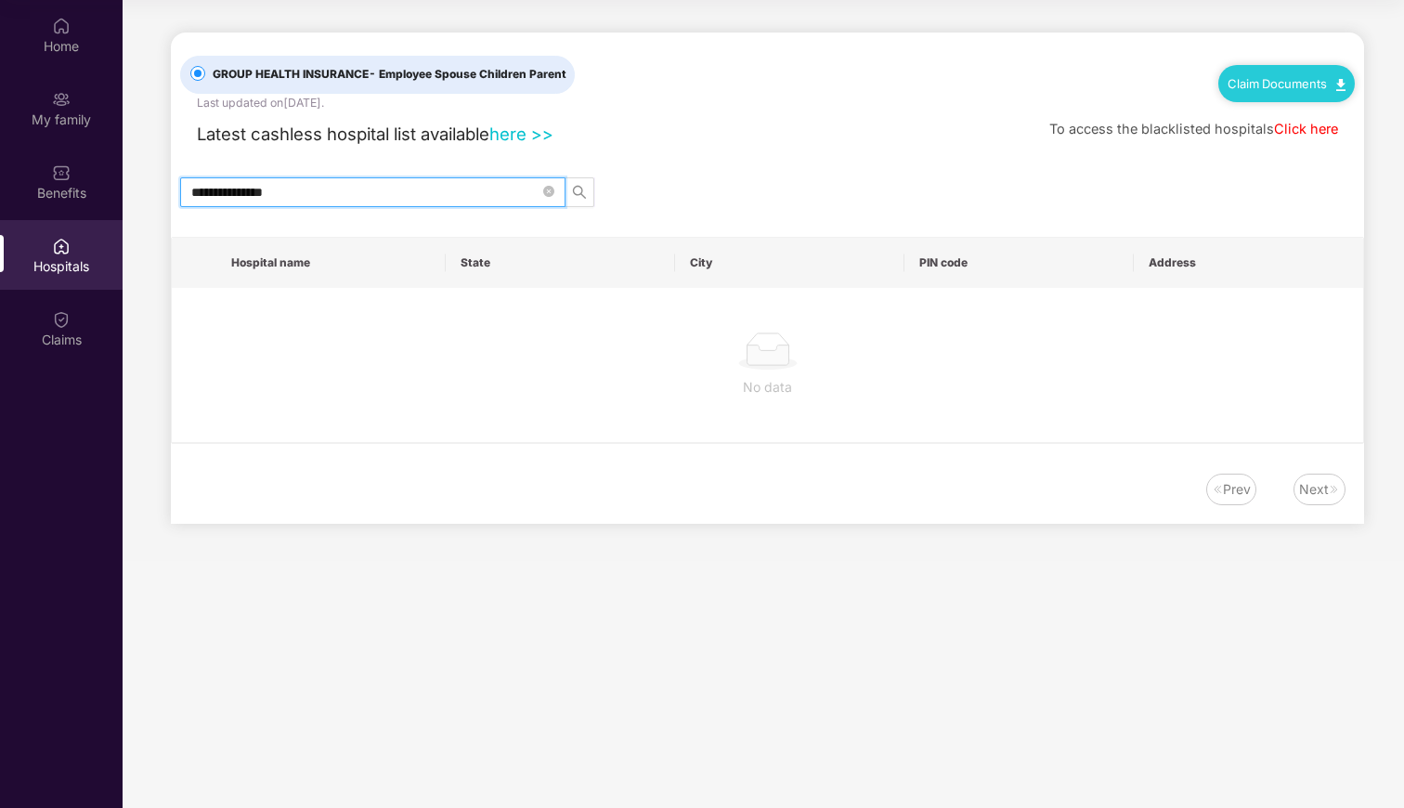
click at [293, 189] on input "**********" at bounding box center [365, 192] width 348 height 20
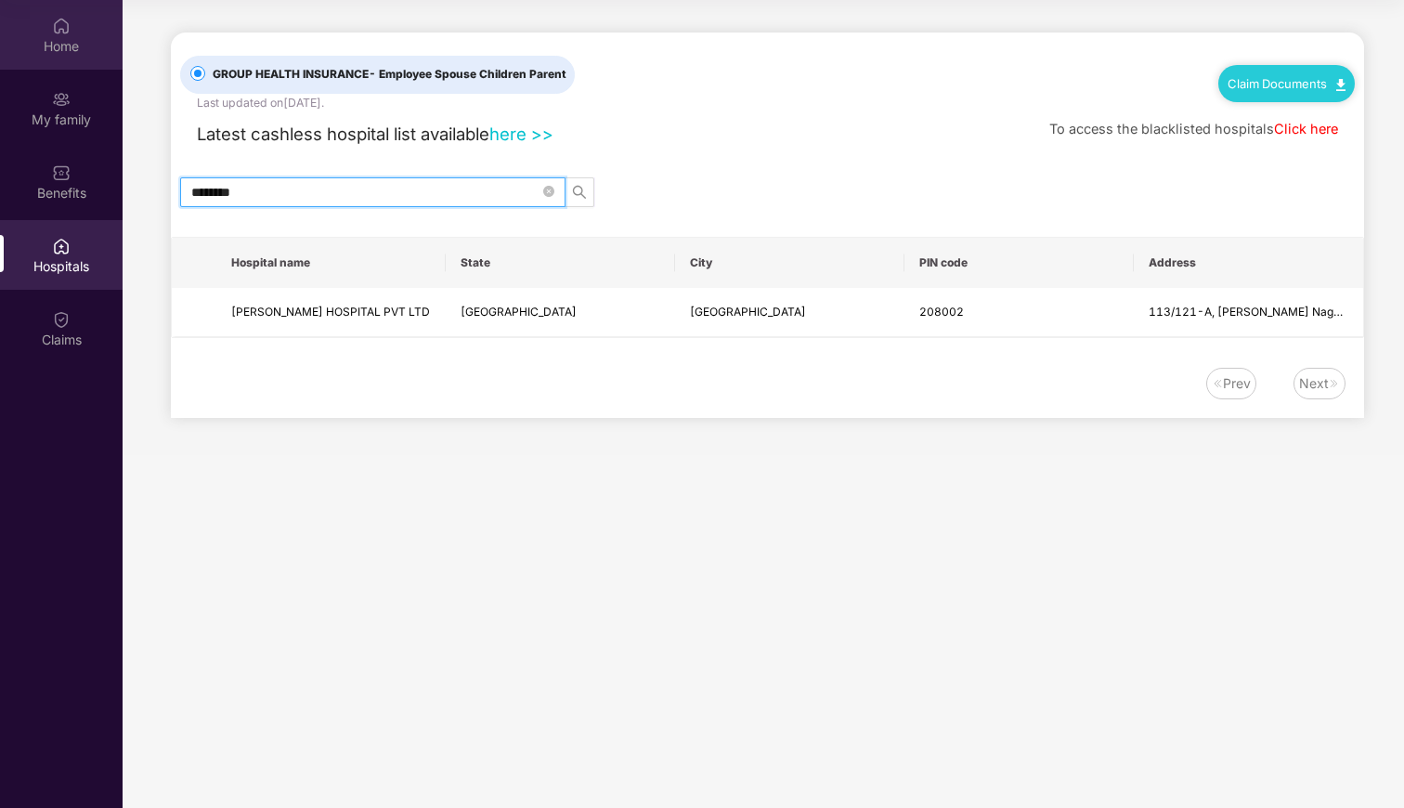
type input "********"
click at [64, 45] on div "Home" at bounding box center [61, 46] width 123 height 19
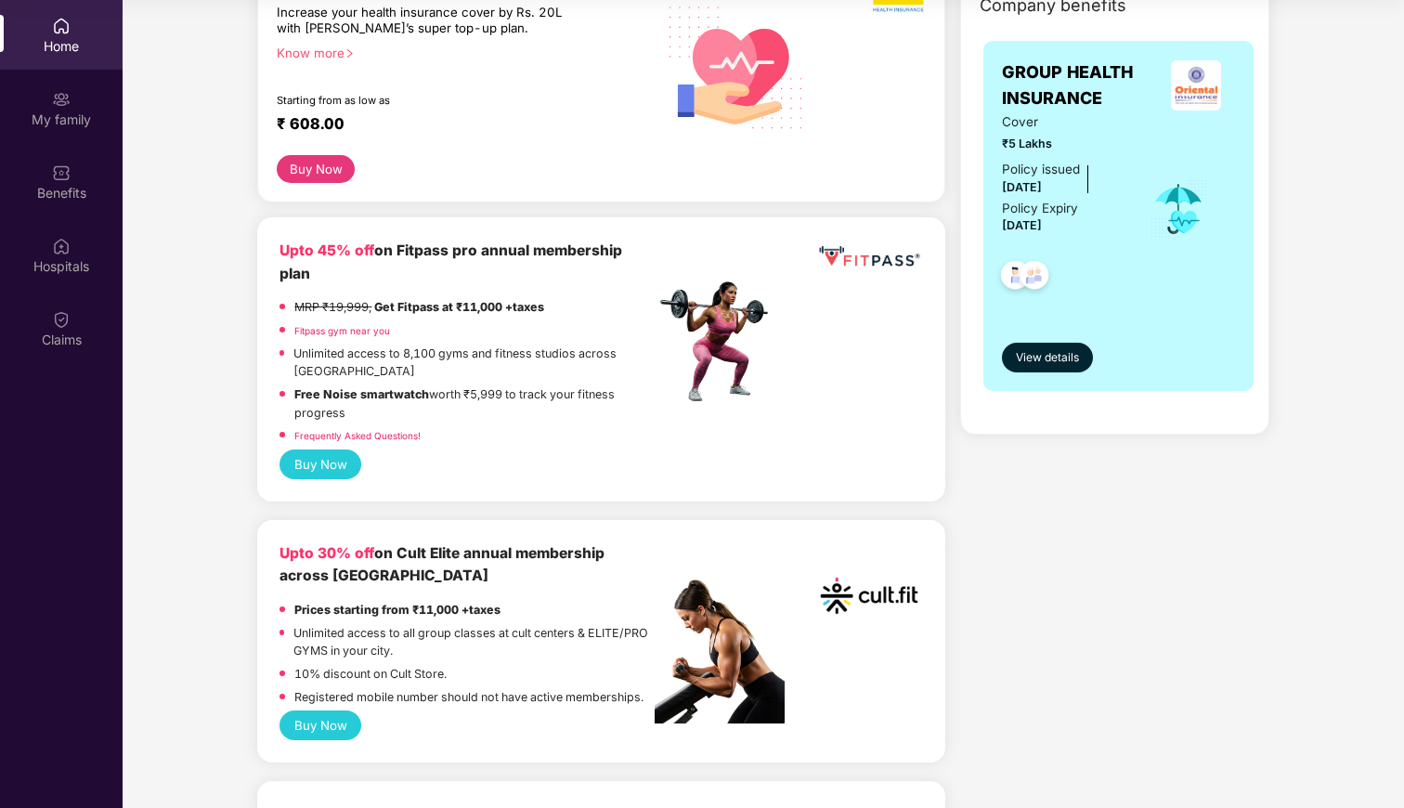
scroll to position [262, 0]
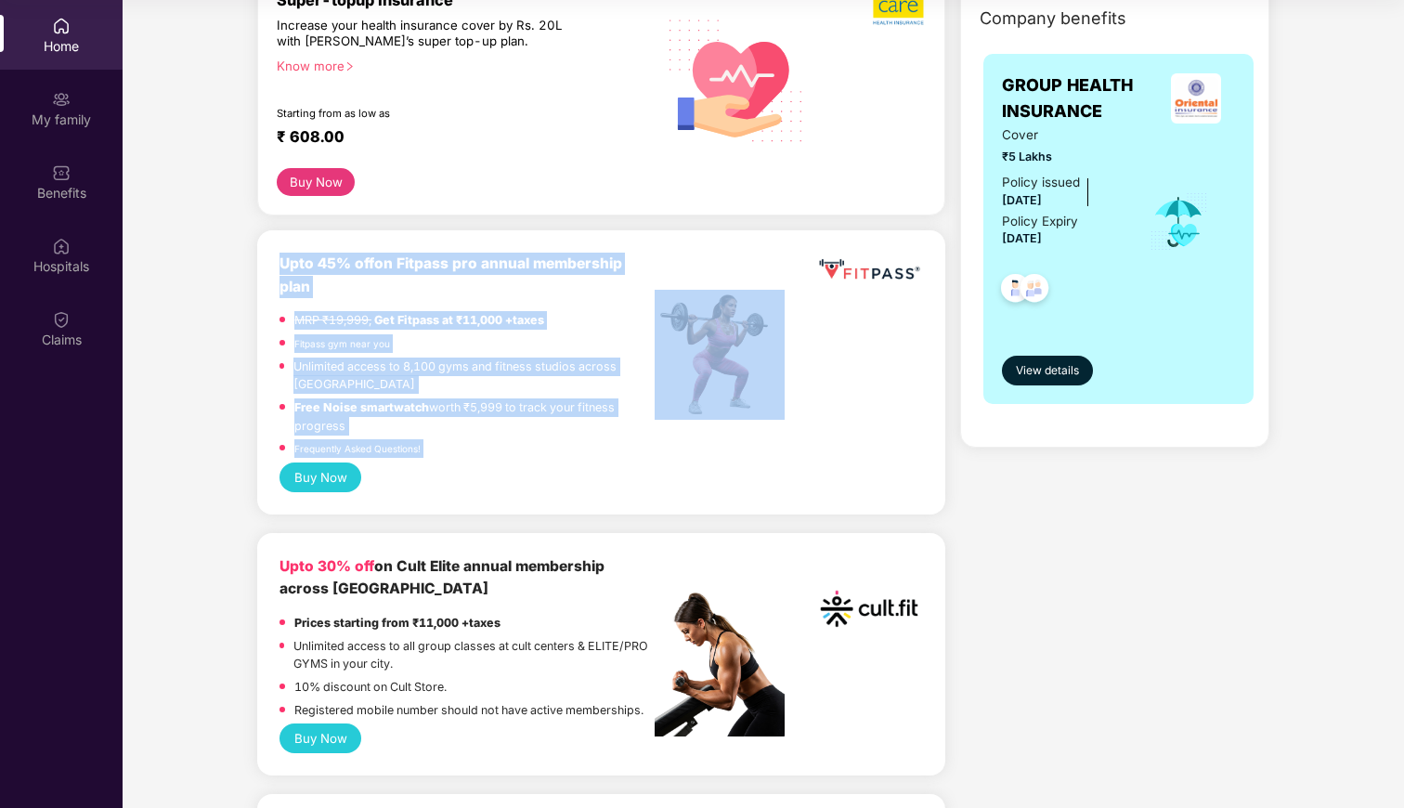
drag, startPoint x: 274, startPoint y: 264, endPoint x: 665, endPoint y: 257, distance: 390.9
click at [666, 258] on div "Upto 45% off on Fitpass pro annual membership plan MRP ₹19,999, Get Fitpass at …" at bounding box center [600, 372] width 687 height 284
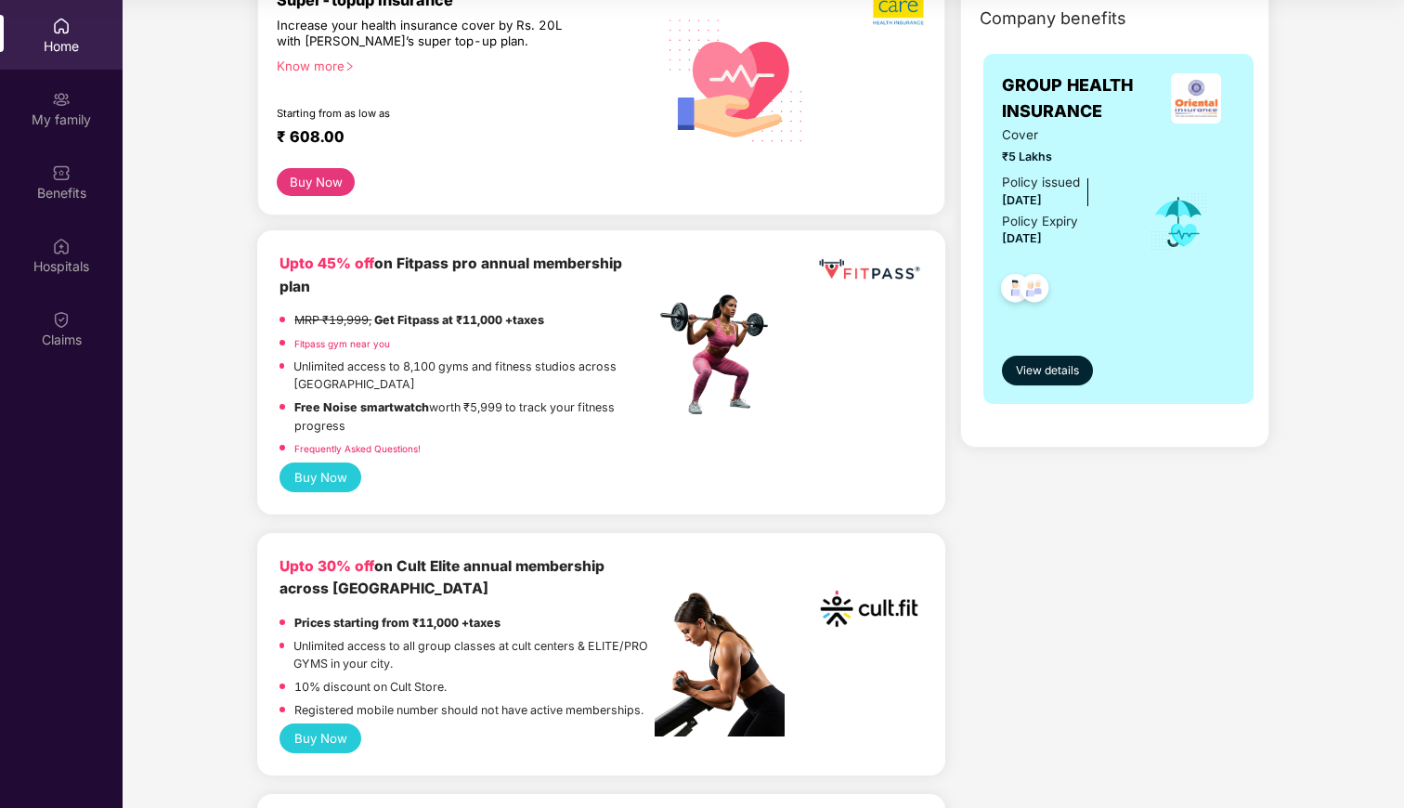
click at [665, 257] on div at bounding box center [719, 298] width 130 height 93
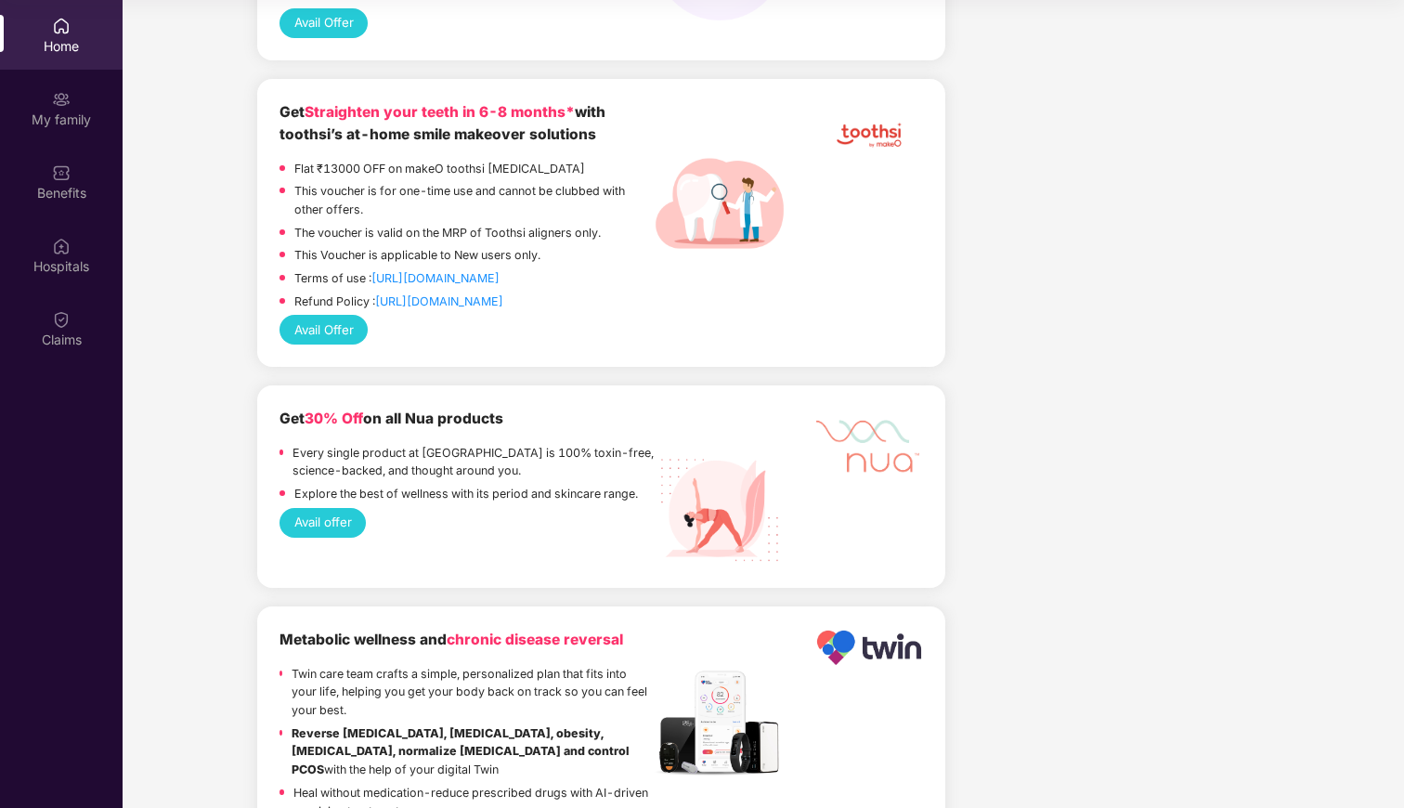
scroll to position [1450, 0]
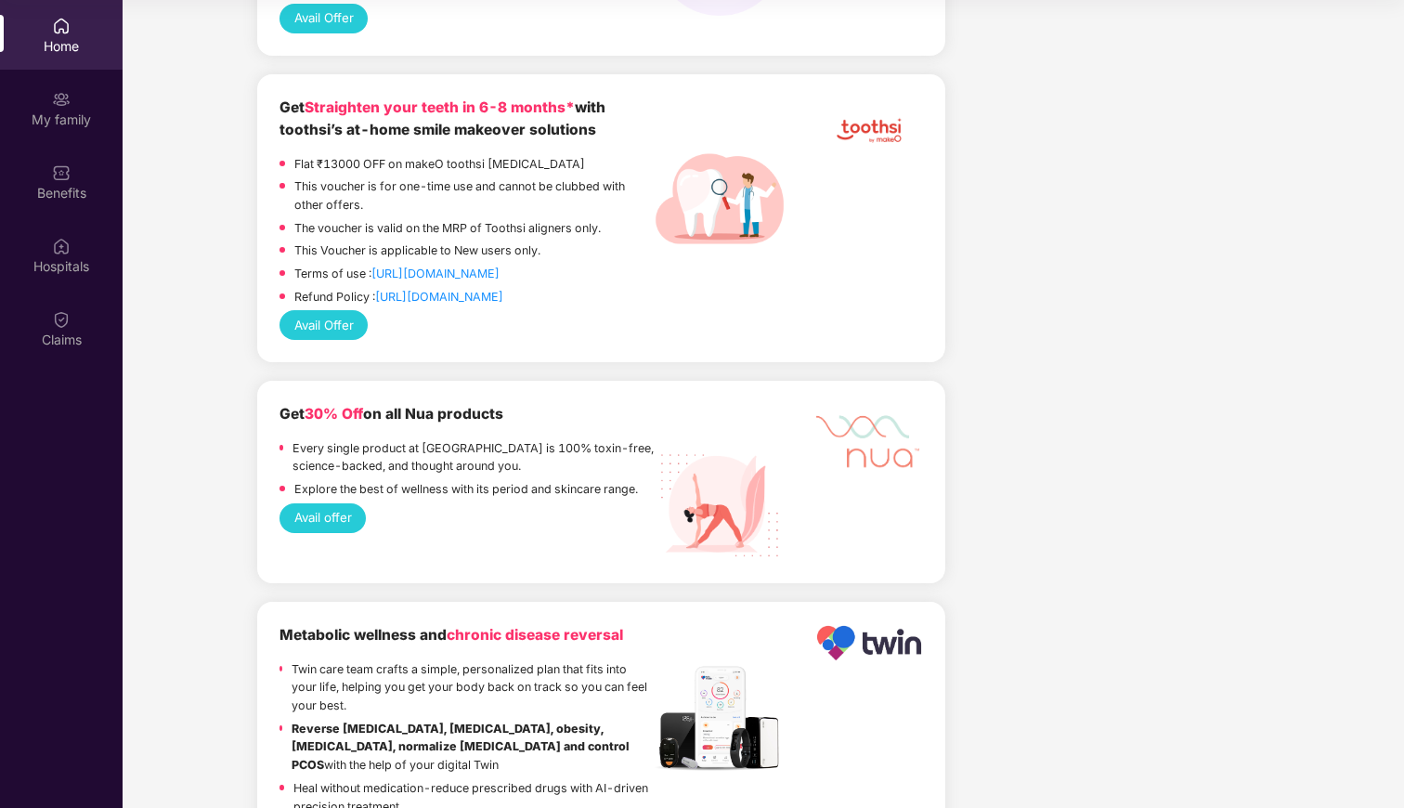
click at [323, 503] on button "Avail offer" at bounding box center [322, 518] width 86 height 30
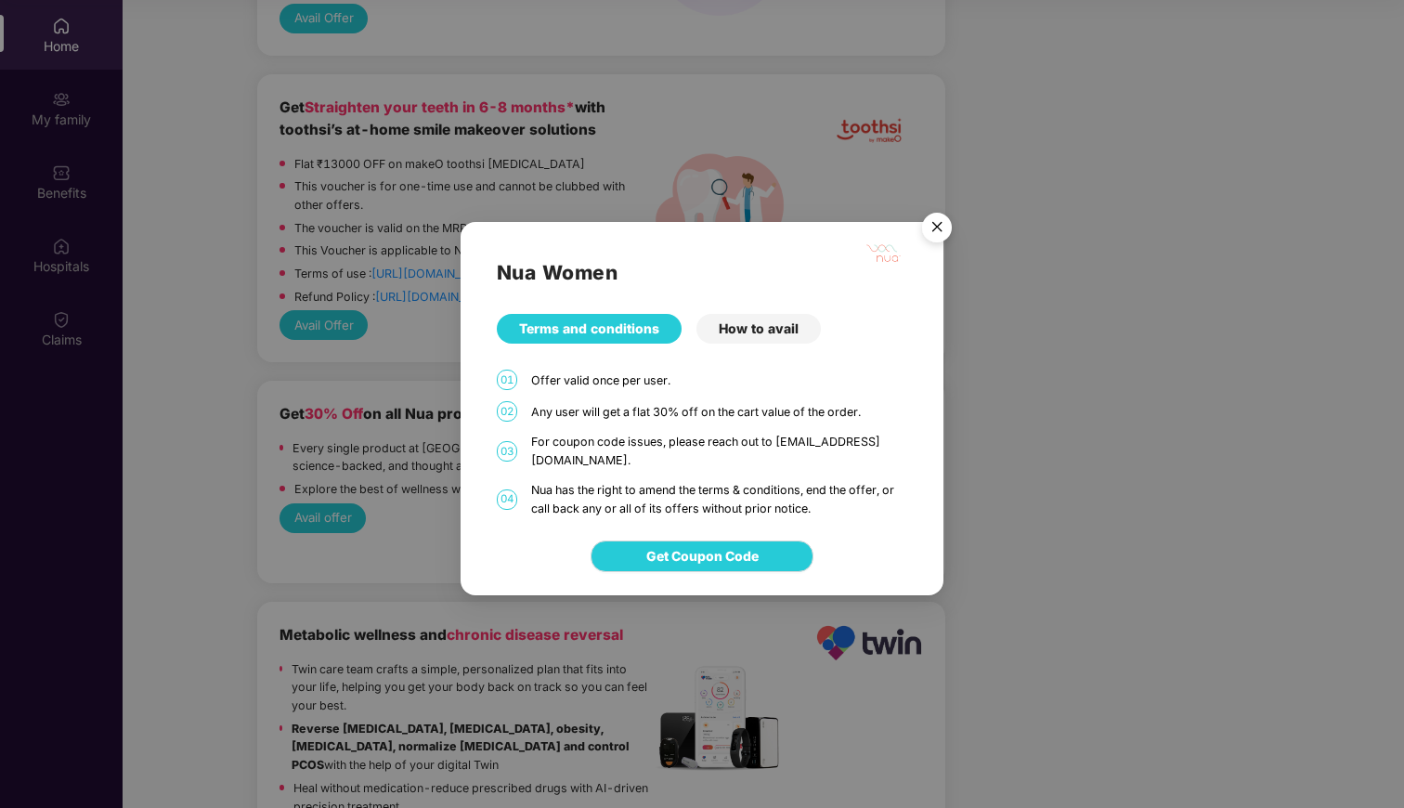
scroll to position [103, 0]
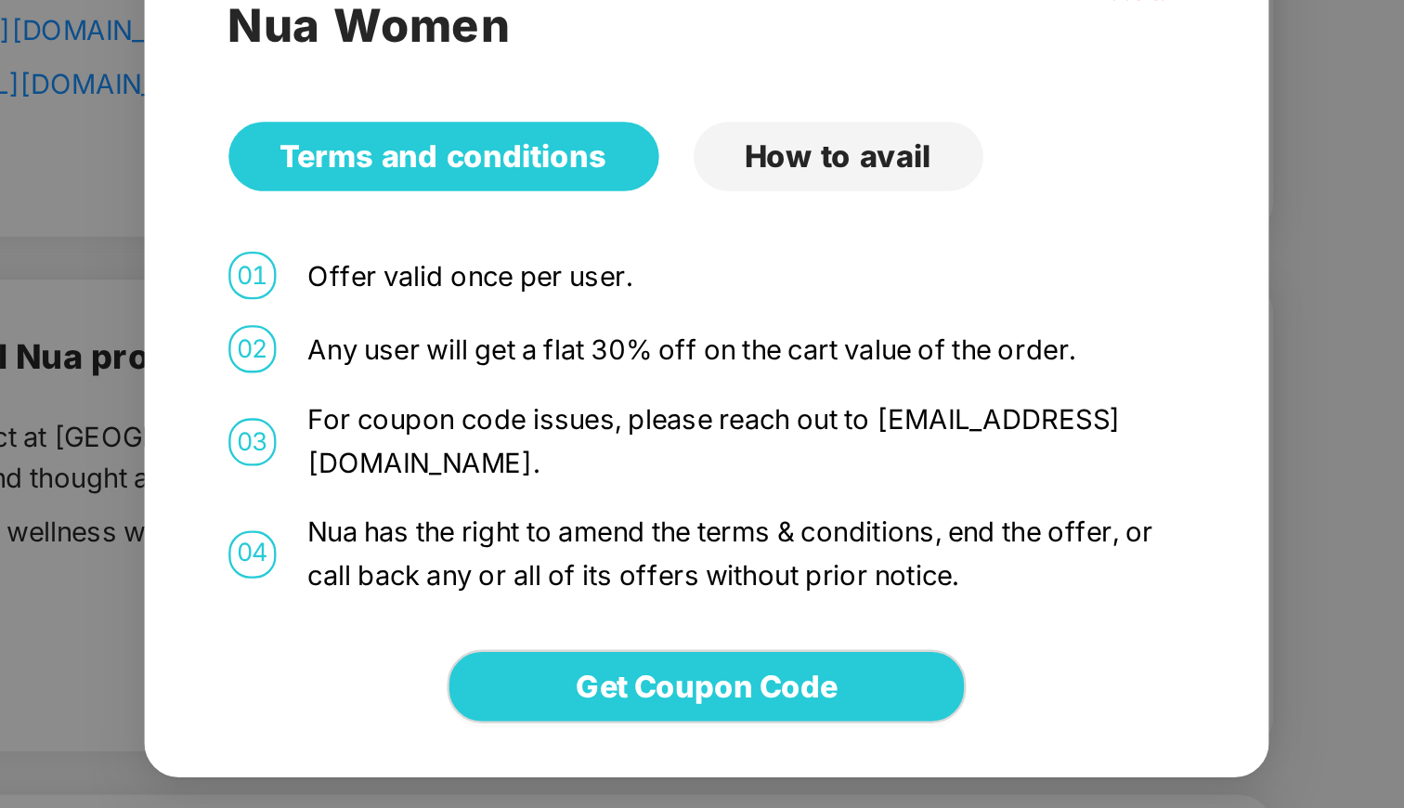
click at [735, 343] on div "How to avail" at bounding box center [758, 329] width 124 height 30
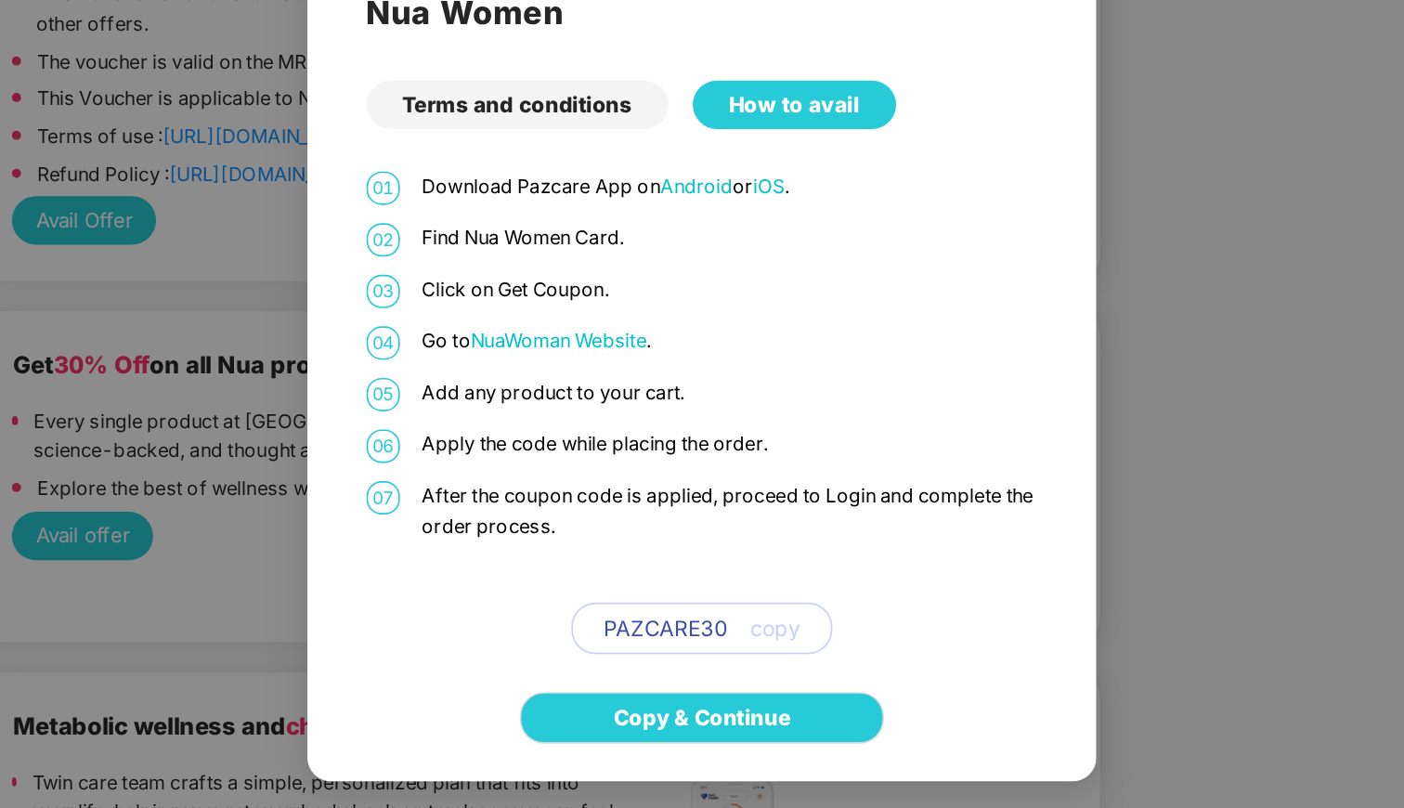
scroll to position [104, 0]
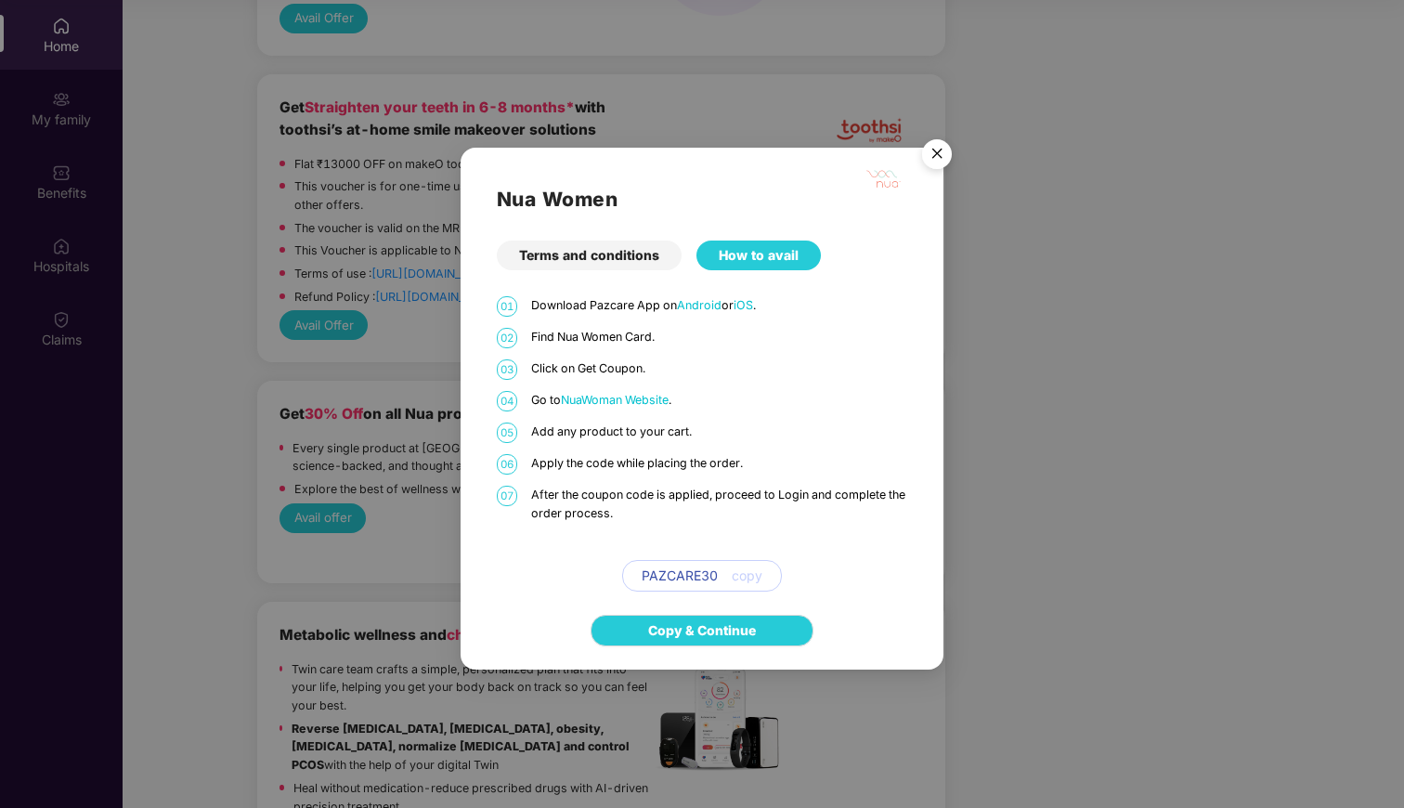
click at [924, 147] on img "Close" at bounding box center [937, 157] width 52 height 52
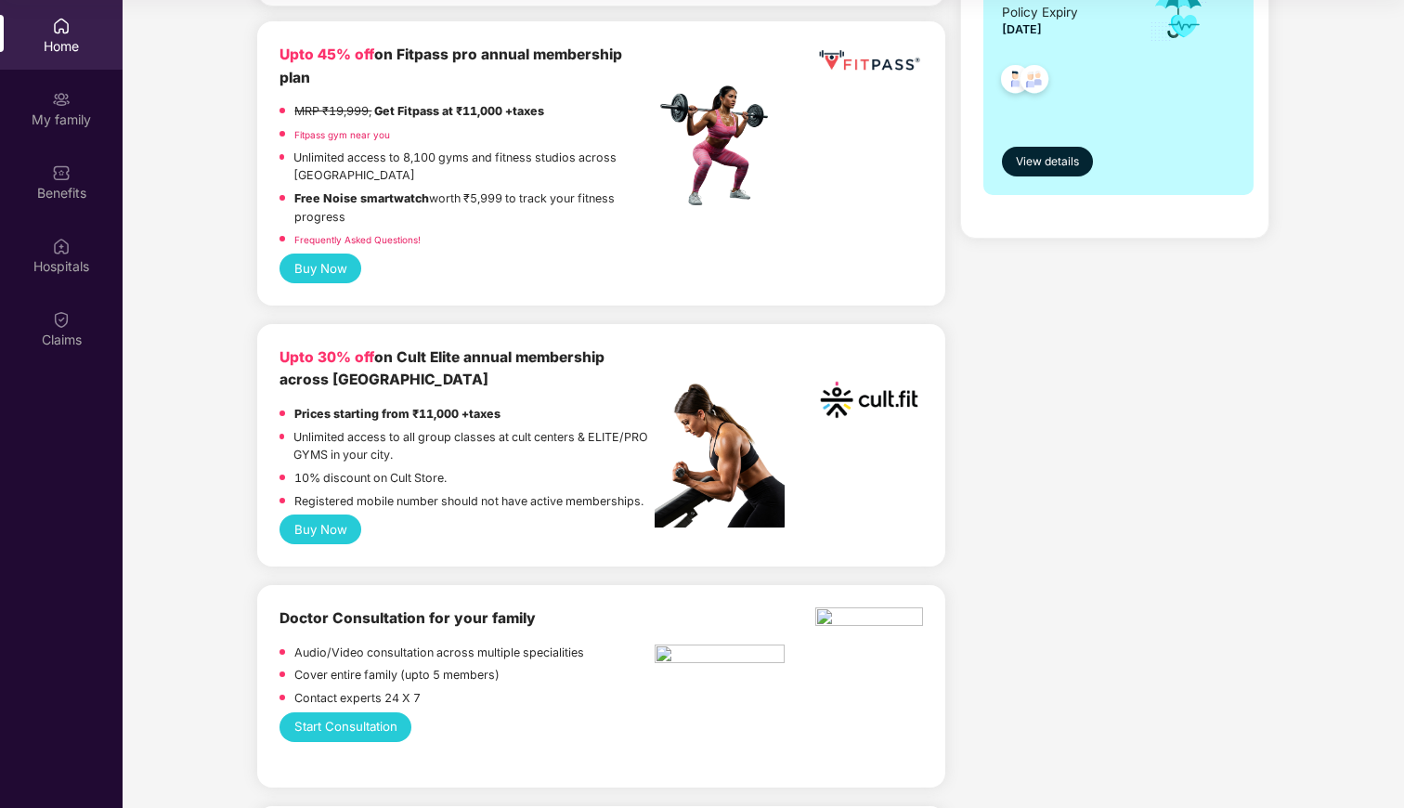
scroll to position [456, 0]
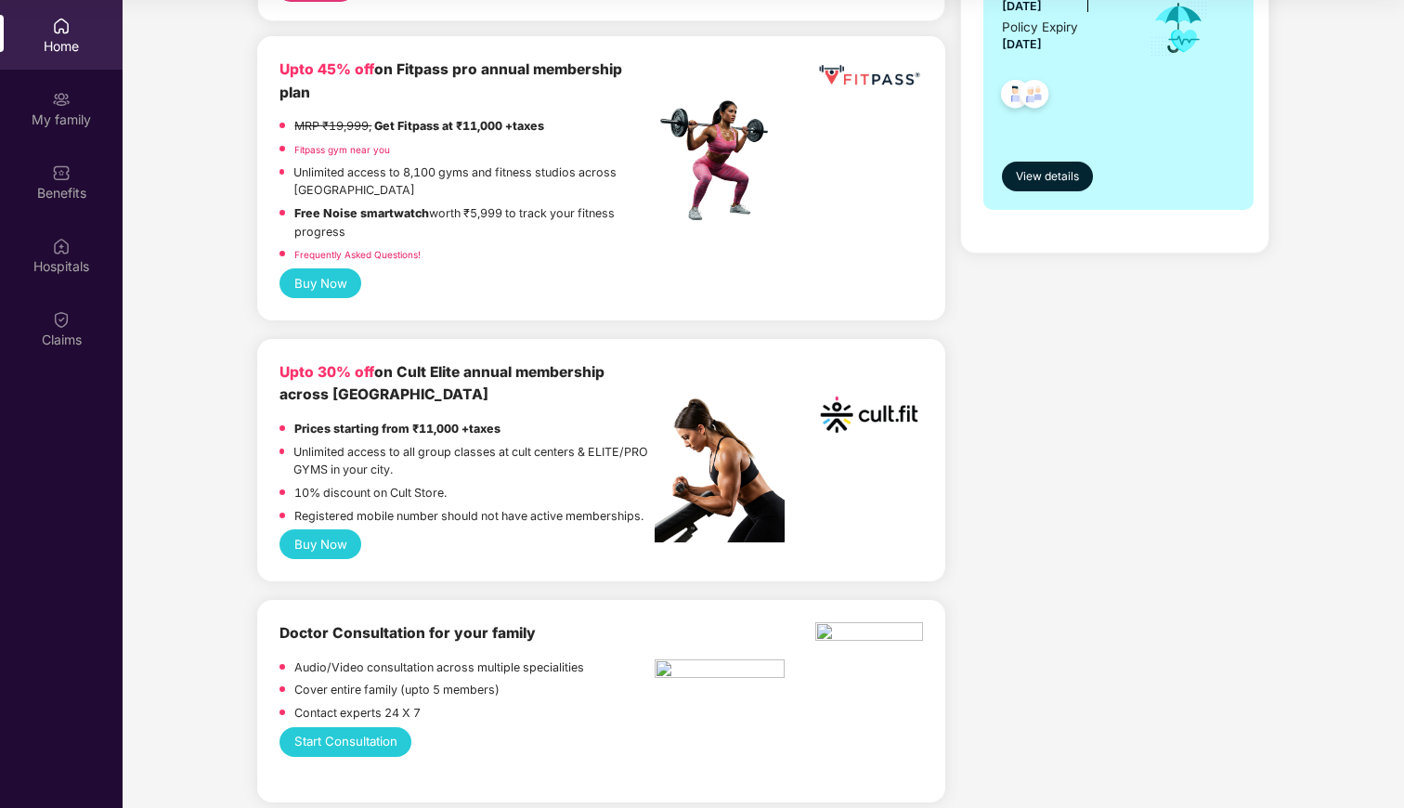
click at [327, 268] on button "Buy Now" at bounding box center [320, 283] width 82 height 30
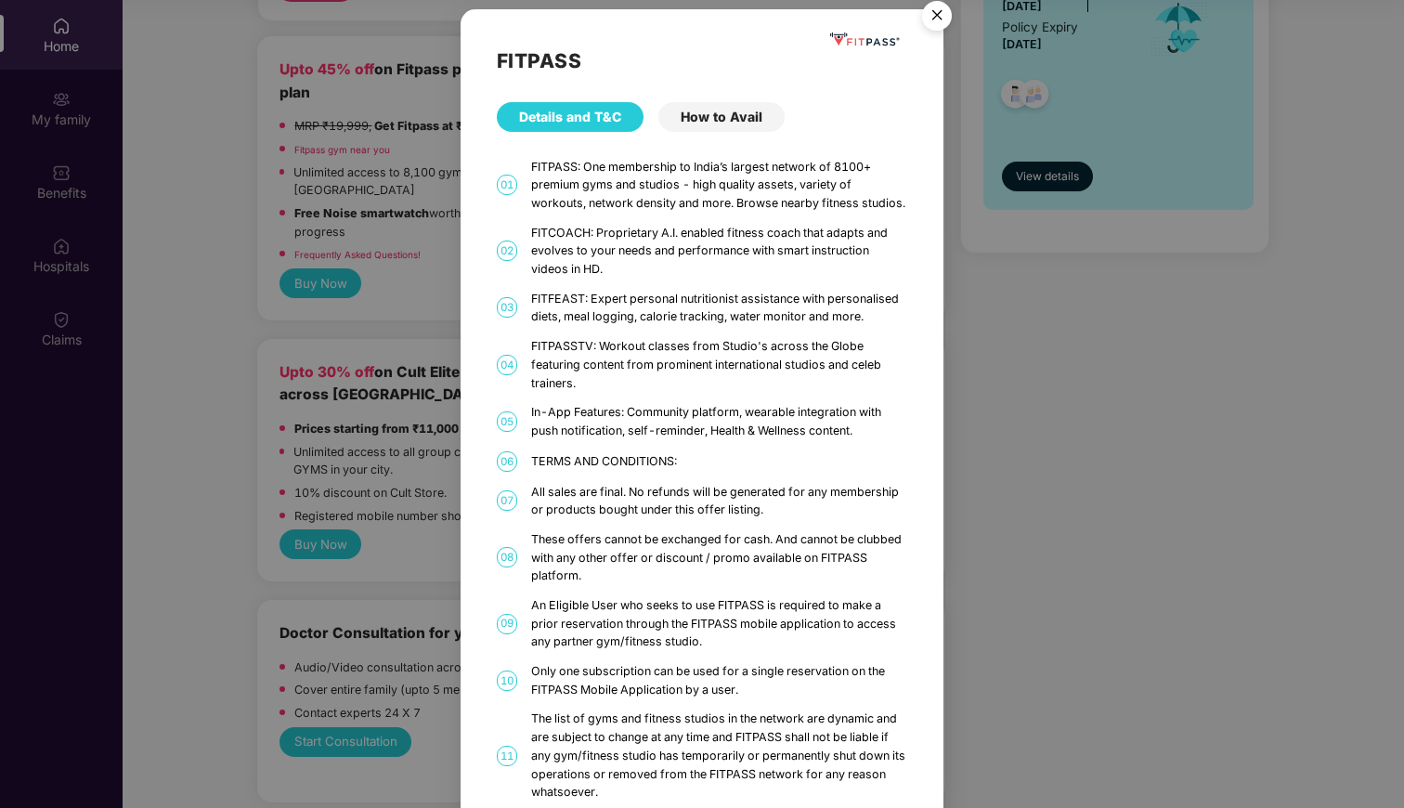
click at [707, 128] on div "How to Avail" at bounding box center [721, 117] width 126 height 30
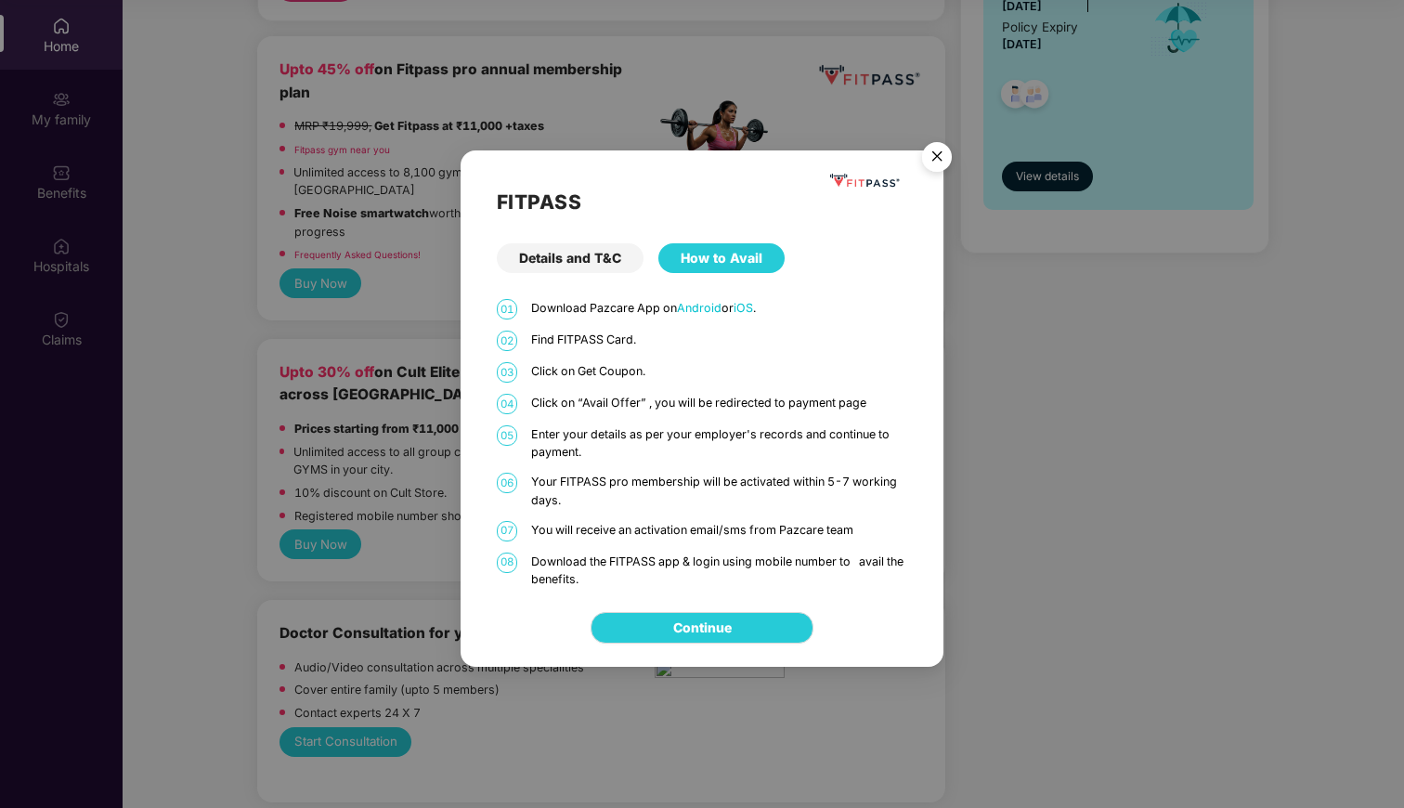
scroll to position [103, 0]
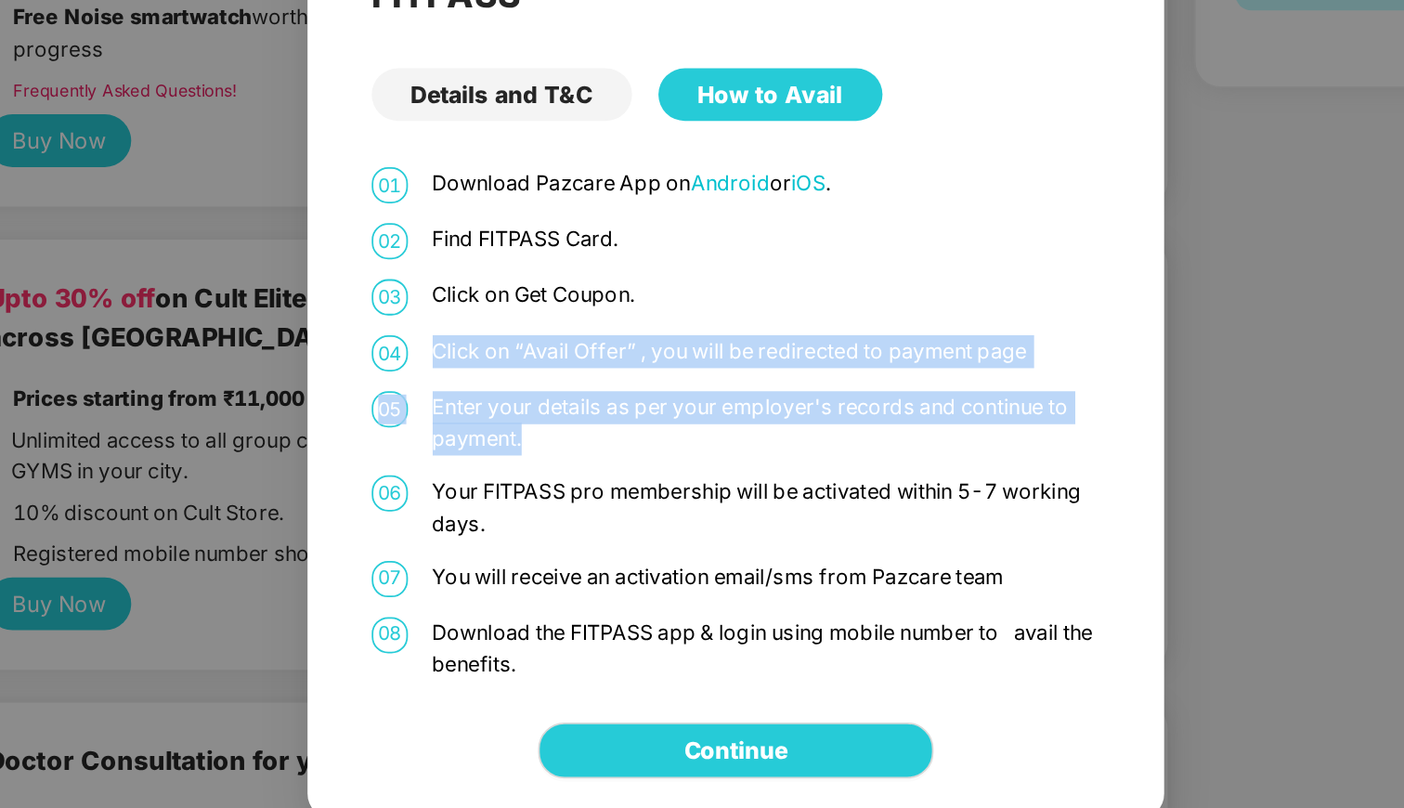
drag, startPoint x: 528, startPoint y: 397, endPoint x: 621, endPoint y: 452, distance: 107.8
click at [622, 453] on div "01 Download Pazcare App on Android or iOS . 02 Find FITPASS Card. 03 Click on G…" at bounding box center [702, 444] width 411 height 290
click at [621, 452] on p "Enter your details as per your employer's records and continue to payment." at bounding box center [719, 443] width 377 height 36
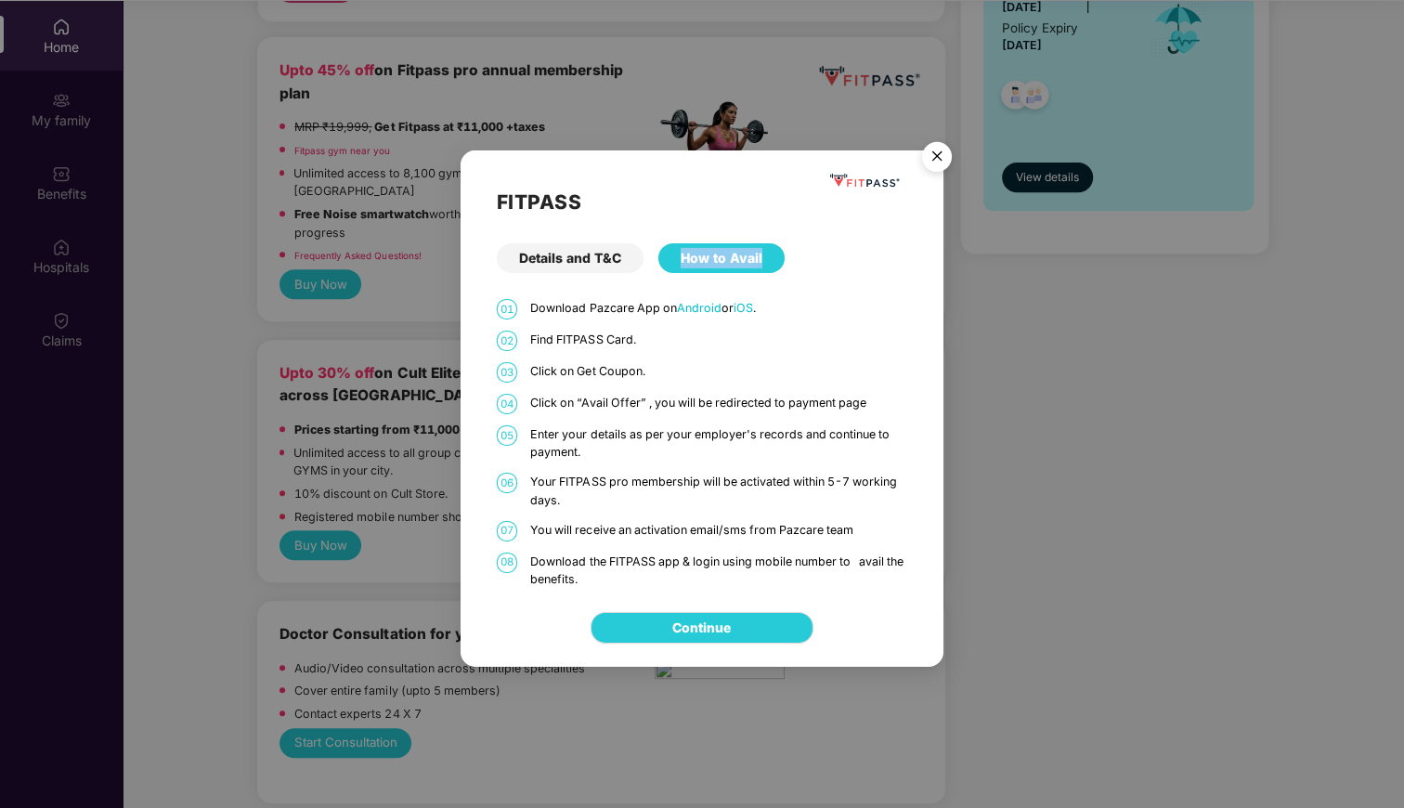
click at [1031, 248] on div "FITPASS Details and T&C How to Avail 01 Download Pazcare App on Android or iOS …" at bounding box center [702, 404] width 1404 height 808
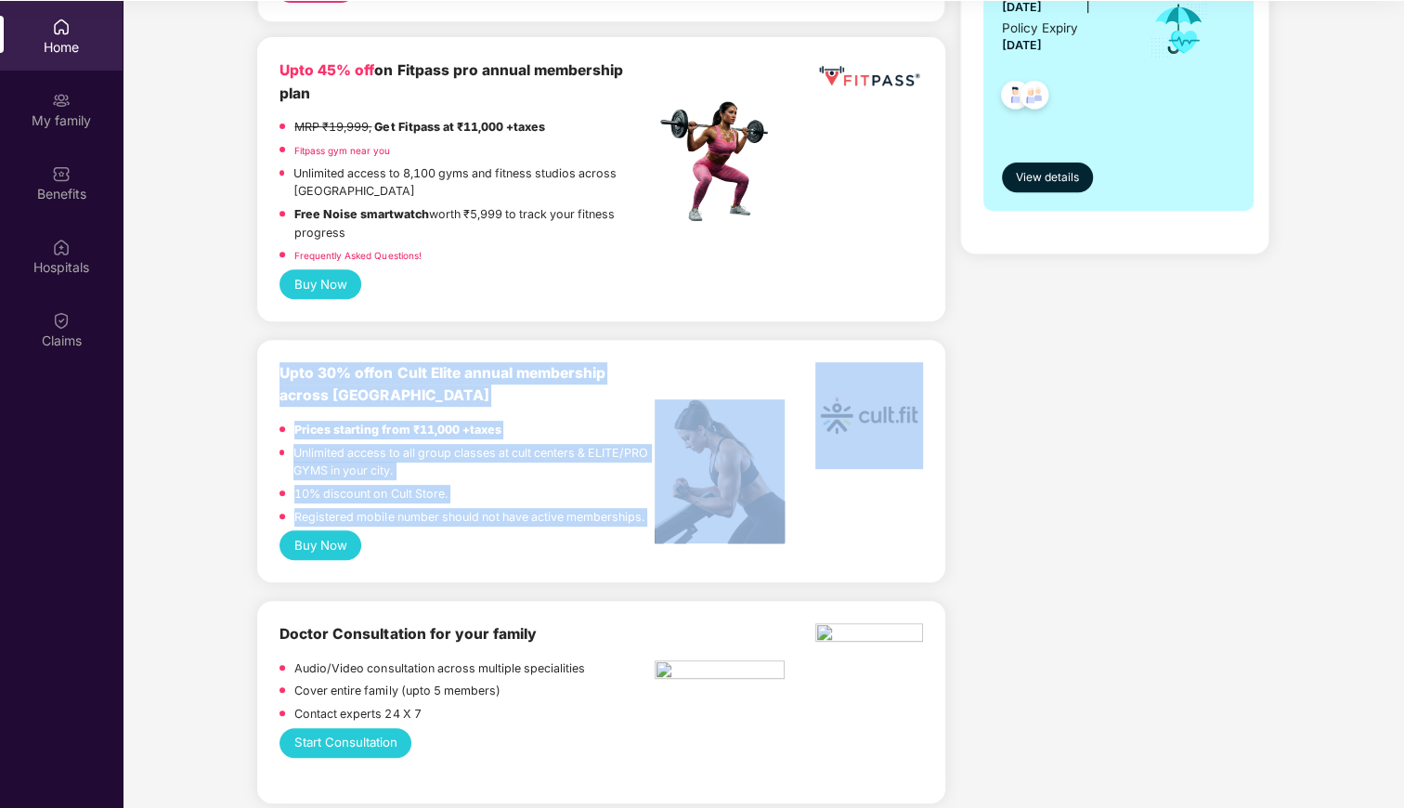
copy div "Upto 30% off on Cult Elite annual membership across India Prices starting from …"
drag, startPoint x: 265, startPoint y: 56, endPoint x: 549, endPoint y: 550, distance: 569.2
